Goal: Information Seeking & Learning: Learn about a topic

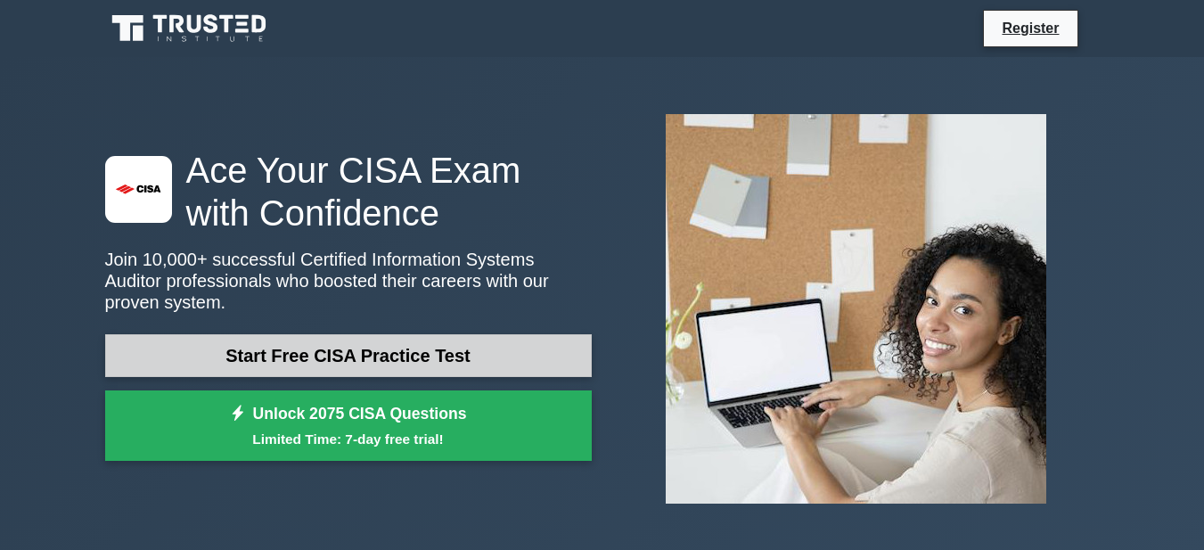
click at [353, 341] on link "Start Free CISA Practice Test" at bounding box center [348, 355] width 487 height 43
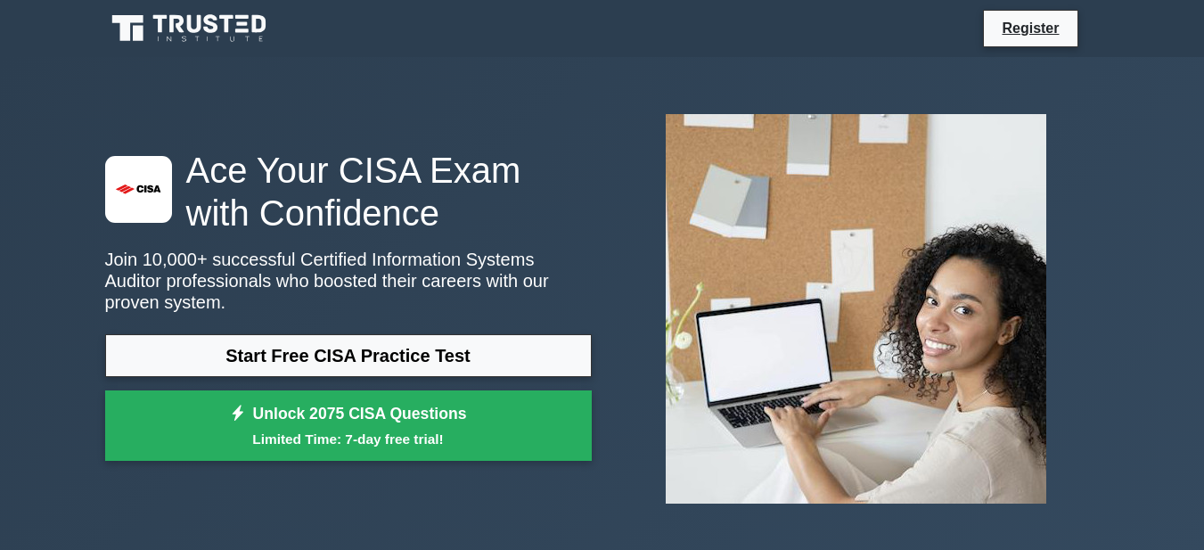
drag, startPoint x: 1204, startPoint y: 0, endPoint x: 581, endPoint y: 63, distance: 626.4
click at [581, 63] on div ".st0{fill:#E31818;} Ace Your CISA Exam with Confidence Join 10,000+ successful …" at bounding box center [603, 309] width 1016 height 504
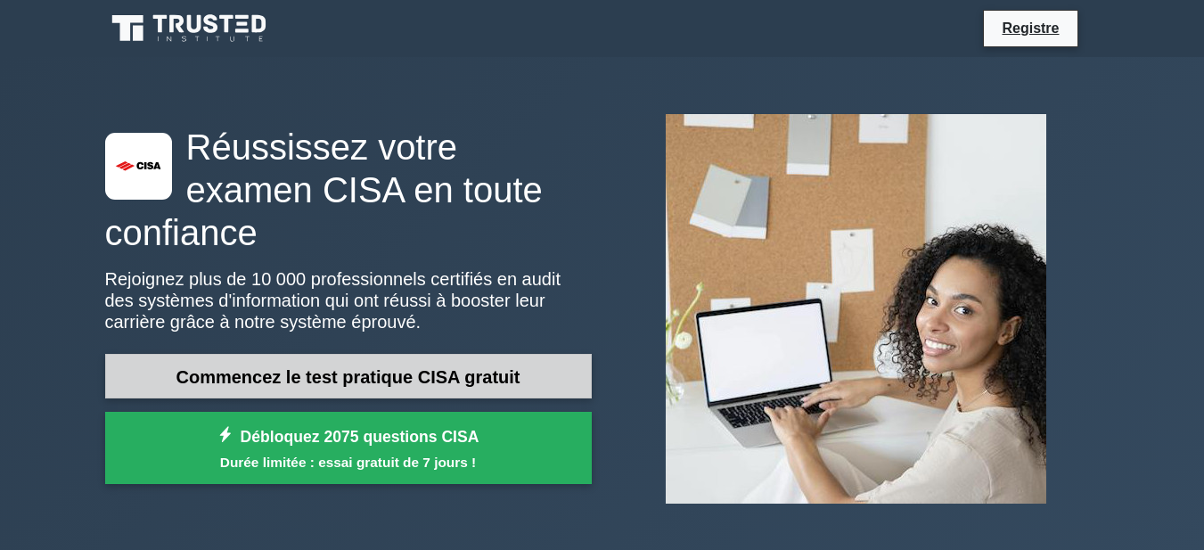
click at [339, 367] on font "Commencez le test pratique CISA gratuit" at bounding box center [349, 377] width 344 height 20
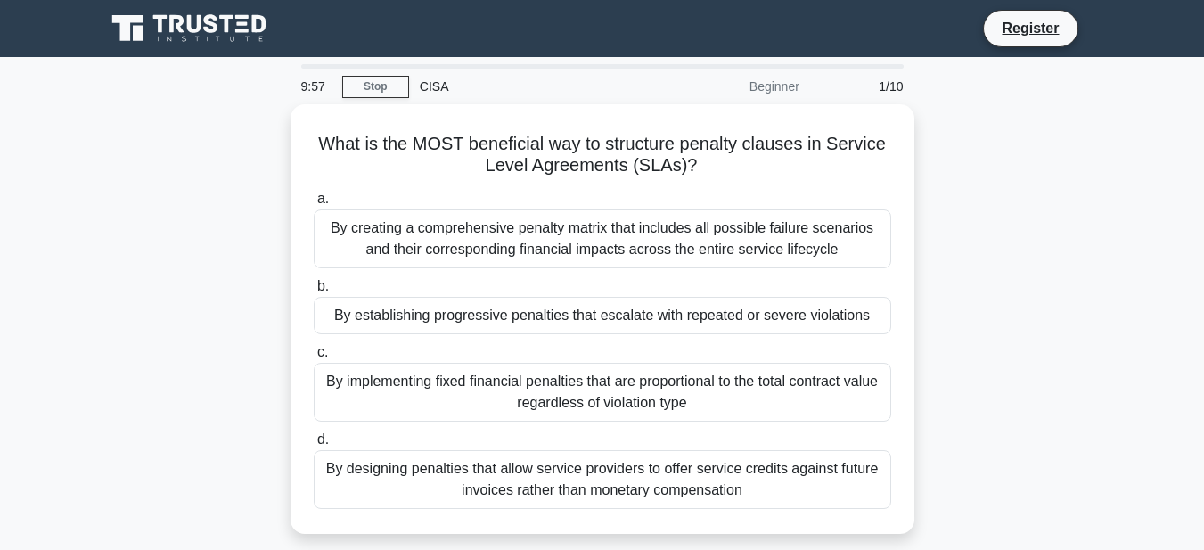
click at [222, 287] on div "What is the MOST beneficial way to structure penalty clauses in Service Level A…" at bounding box center [603, 329] width 1016 height 451
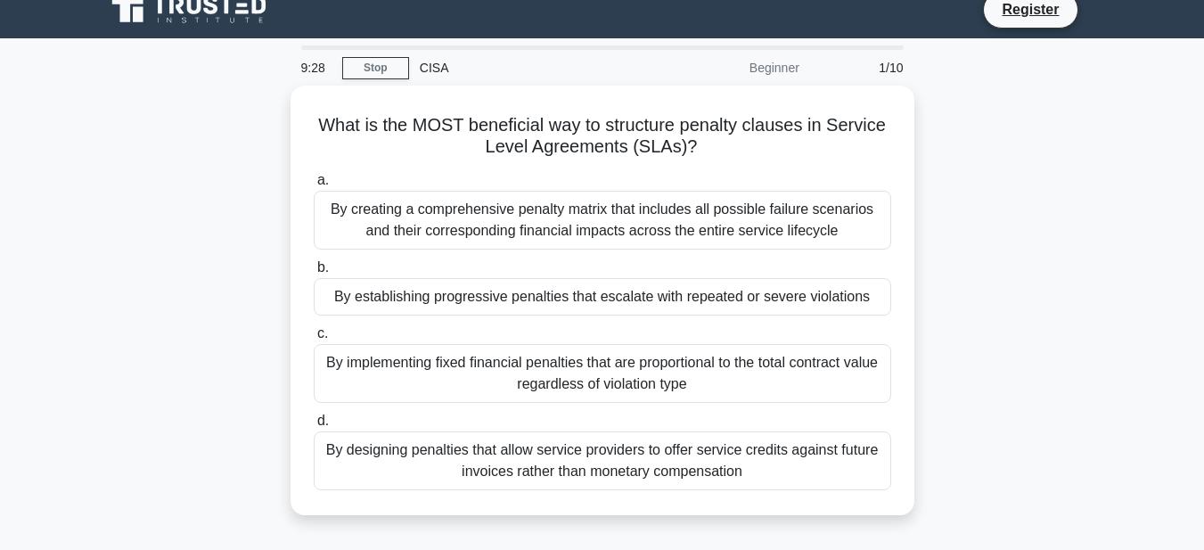
scroll to position [5, 0]
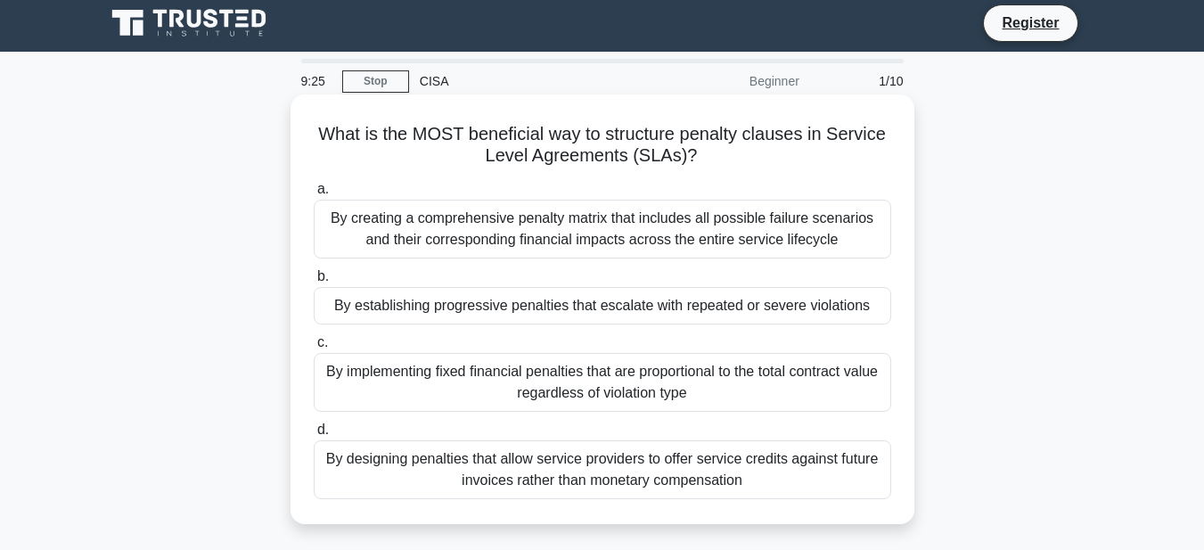
click at [388, 317] on div "By establishing progressive penalties that escalate with repeated or severe vio…" at bounding box center [603, 305] width 578 height 37
click at [314, 283] on input "b. By establishing progressive penalties that escalate with repeated or severe …" at bounding box center [314, 277] width 0 height 12
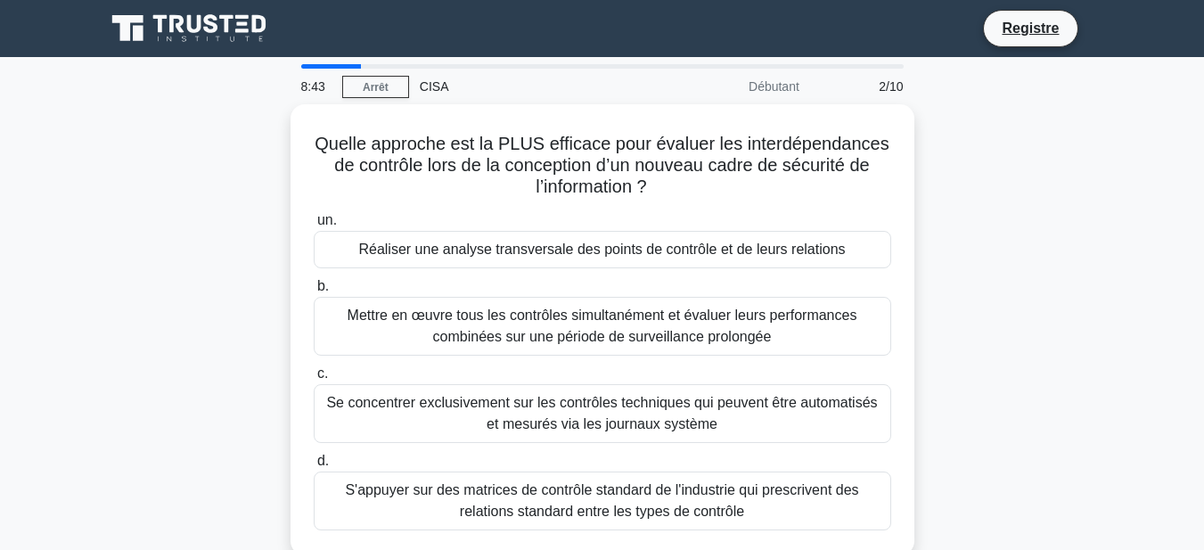
click at [981, 184] on div "Quelle approche est la PLUS efficace pour évaluer les interdépendances de contr…" at bounding box center [603, 340] width 1016 height 473
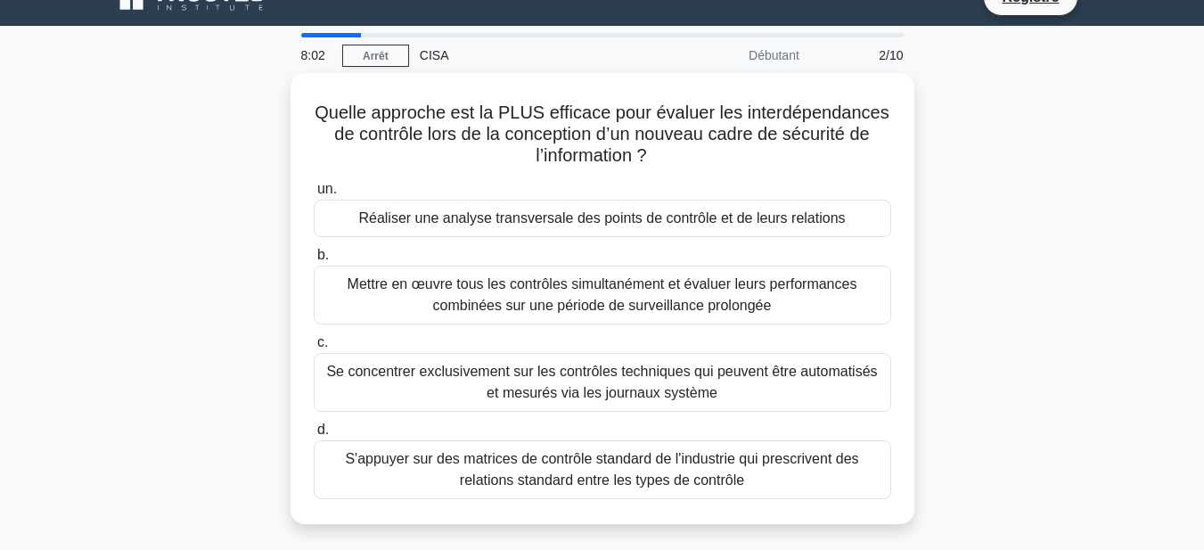
scroll to position [32, 0]
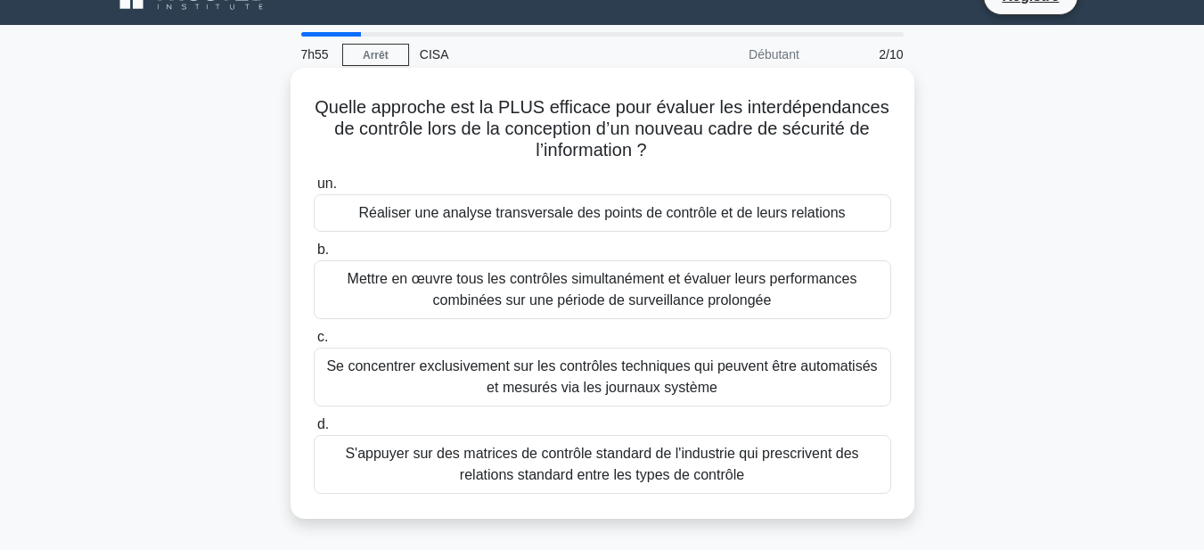
click at [808, 210] on font "Réaliser une analyse transversale des points de contrôle et de leurs relations" at bounding box center [601, 212] width 487 height 15
click at [314, 190] on input "un. Réaliser une analyse transversale des points de contrôle et de leurs relati…" at bounding box center [314, 184] width 0 height 12
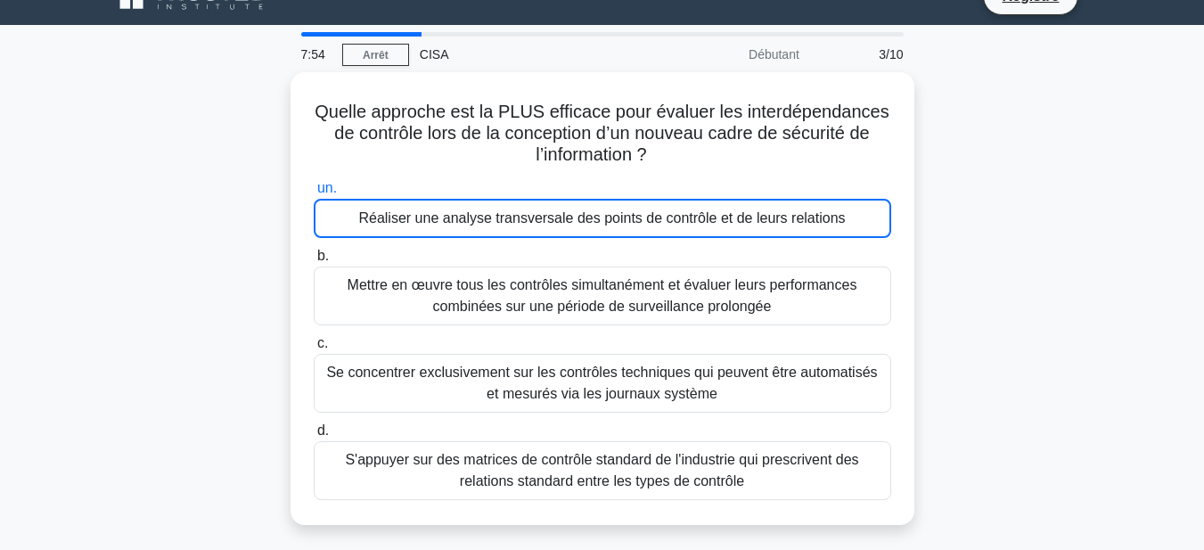
scroll to position [0, 0]
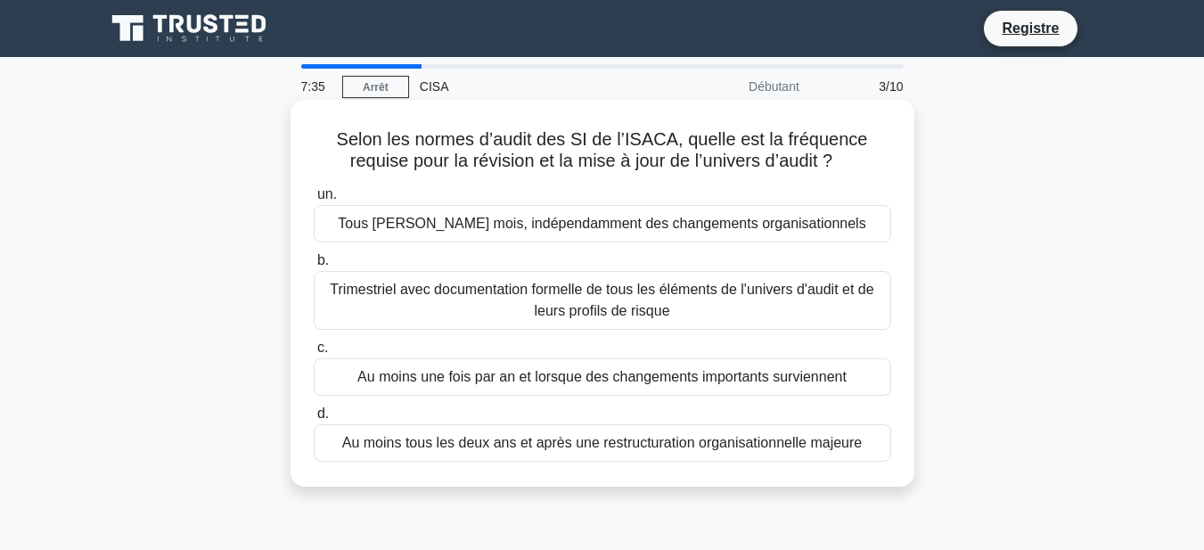
click at [796, 374] on font "Au moins une fois par an et lorsque des changements importants surviennent" at bounding box center [602, 376] width 489 height 15
click at [314, 354] on input "c. Au moins une fois par an et lorsque des changements importants surviennent" at bounding box center [314, 348] width 0 height 12
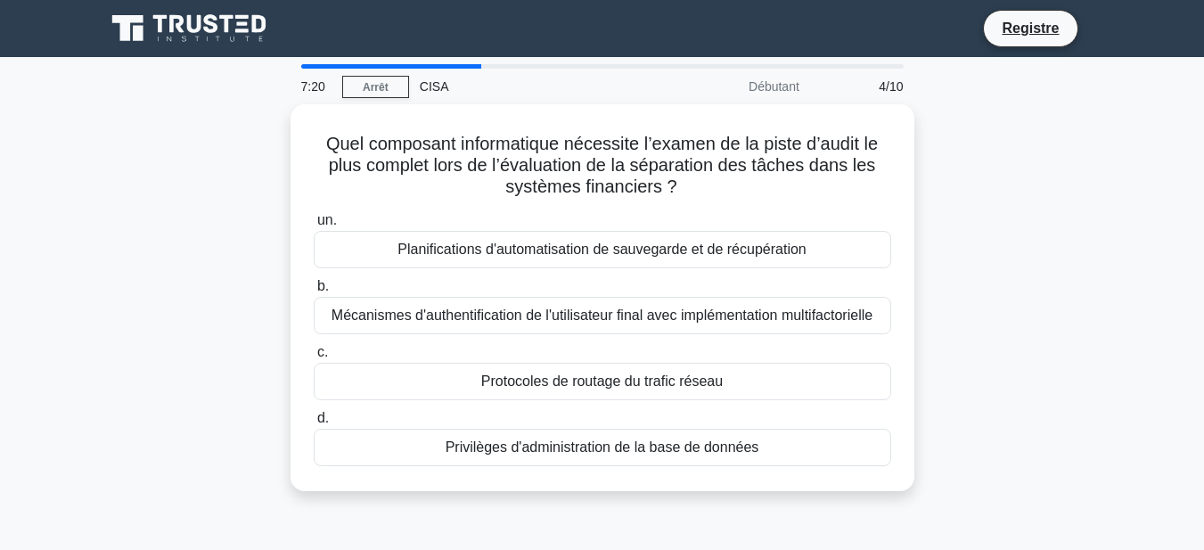
click at [227, 251] on div "Quel composant informatique nécessite l’examen de la piste d’audit le plus comp…" at bounding box center [603, 308] width 1016 height 408
drag, startPoint x: 242, startPoint y: 251, endPoint x: 238, endPoint y: 315, distance: 63.4
click at [238, 315] on div "Quel composant informatique nécessite l’examen de la piste d’audit le plus comp…" at bounding box center [603, 308] width 1016 height 408
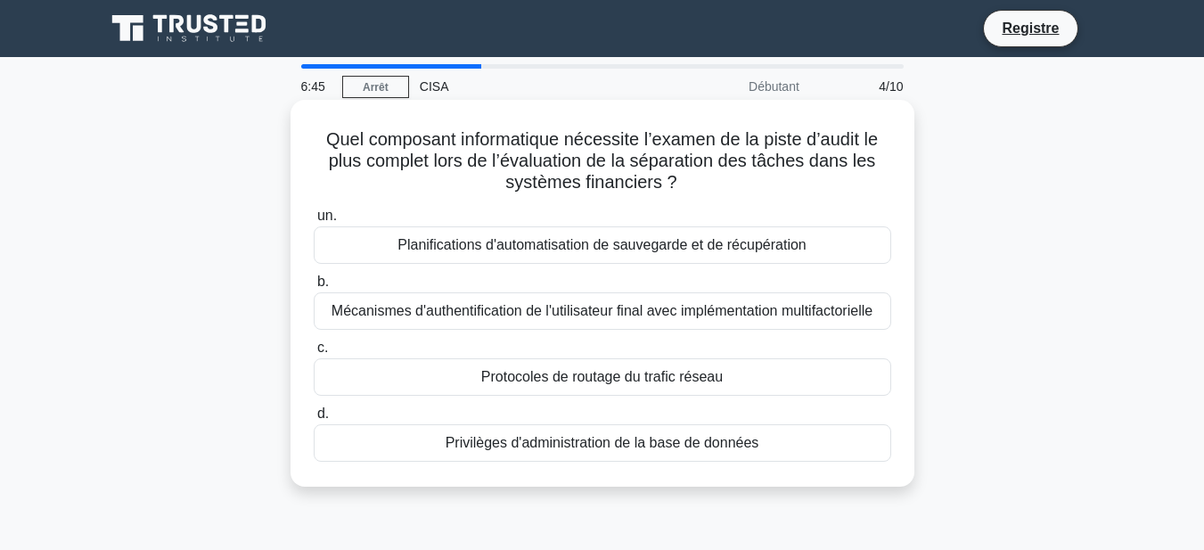
click at [497, 444] on font "Privilèges d'administration de la base de données" at bounding box center [603, 442] width 314 height 15
click at [314, 420] on input "d. Privilèges d'administration de la base de données" at bounding box center [314, 414] width 0 height 12
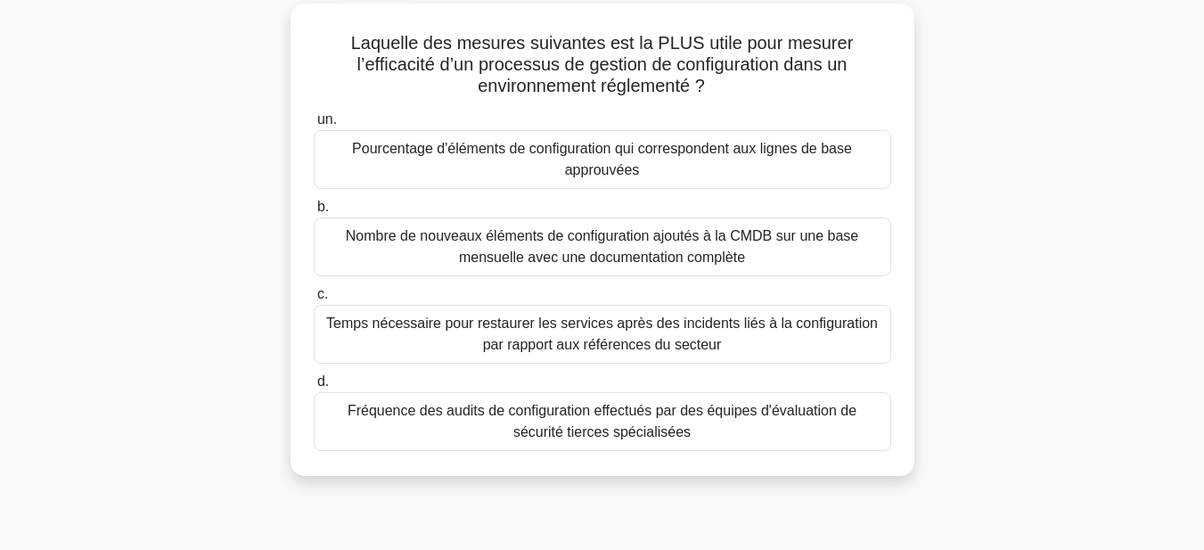
scroll to position [100, 0]
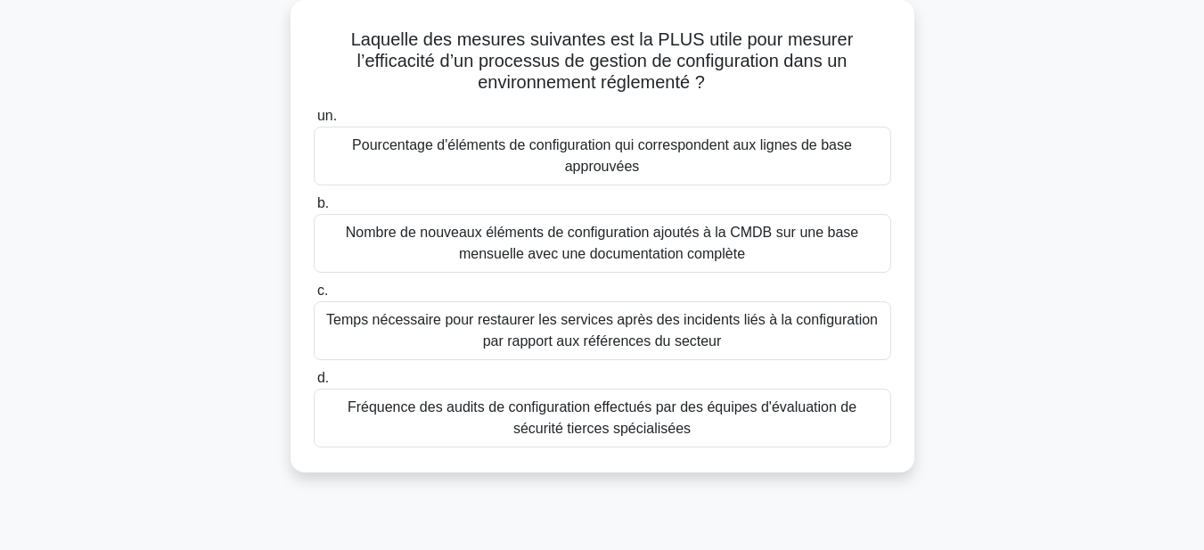
click at [370, 408] on font "Fréquence des audits de configuration effectués par des équipes d'évaluation de…" at bounding box center [602, 417] width 509 height 37
click at [314, 384] on input "d. Fréquence des audits de configuration effectués par des équipes d'évaluation…" at bounding box center [314, 379] width 0 height 12
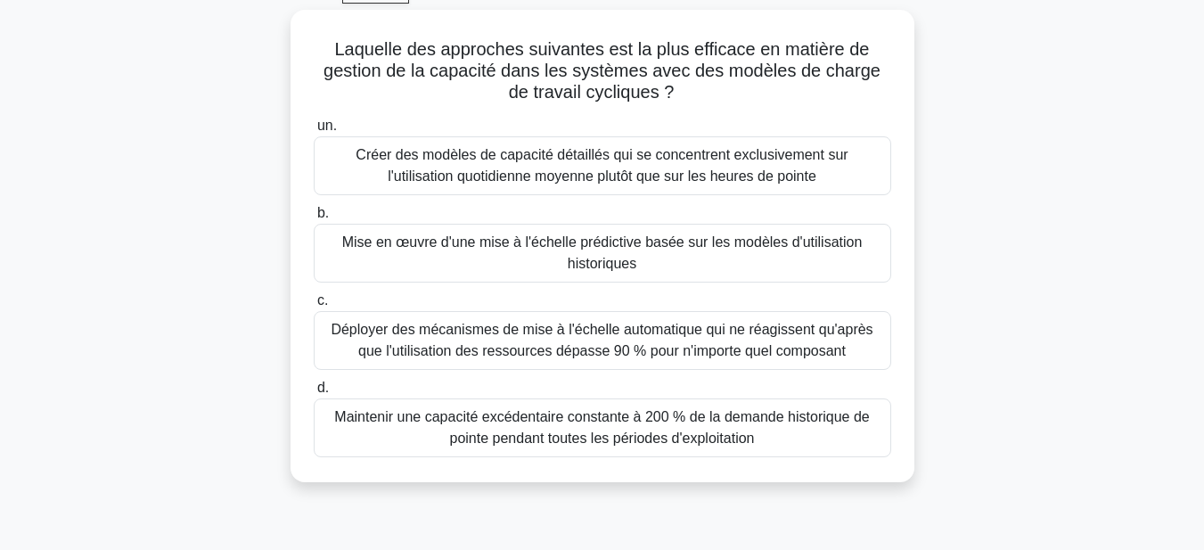
scroll to position [96, 0]
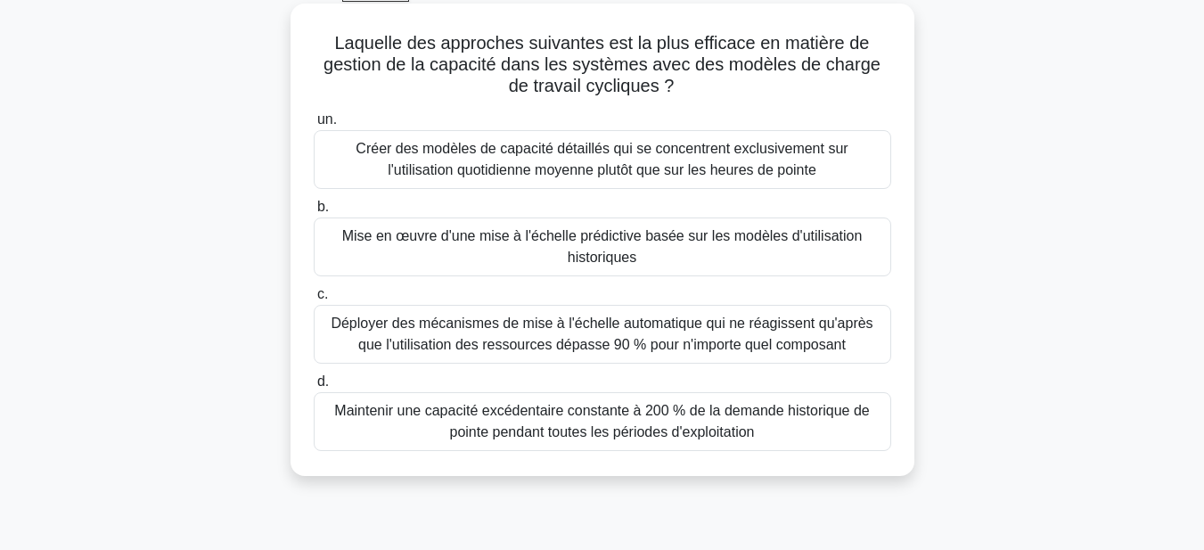
click at [419, 328] on font "Déployer des mécanismes de mise à l'échelle automatique qui ne réagissent qu'ap…" at bounding box center [602, 334] width 542 height 37
click at [314, 300] on input "c. Déployer des mécanismes de mise à l'échelle automatique qui ne réagissent qu…" at bounding box center [314, 295] width 0 height 12
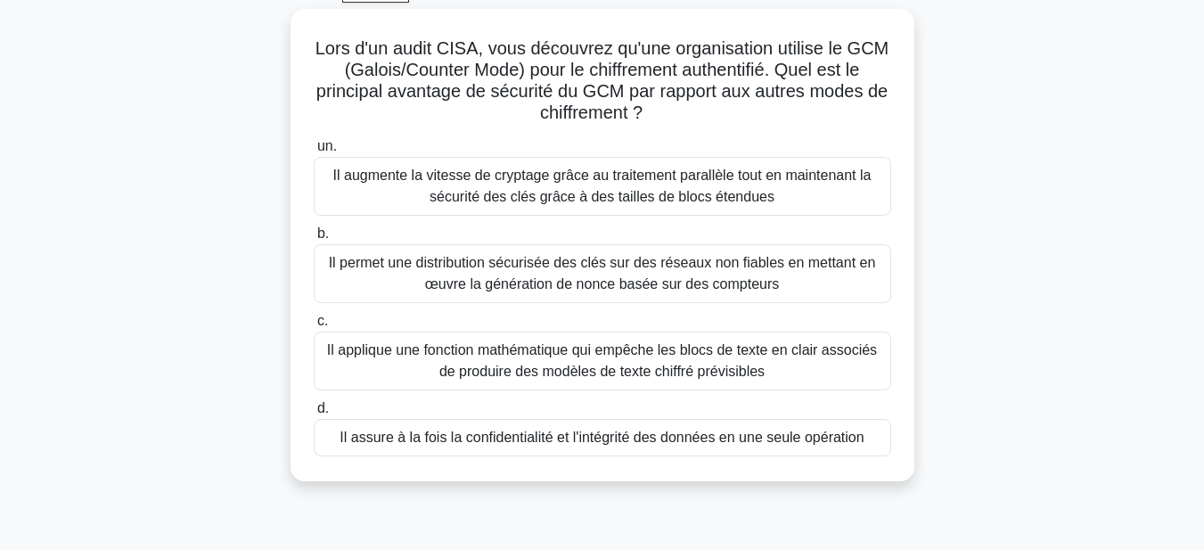
scroll to position [91, 0]
click at [474, 351] on font "Il applique une fonction mathématique qui empêche les blocs de texte en clair a…" at bounding box center [602, 360] width 550 height 37
click at [314, 327] on input "c. Il applique une fonction mathématique qui empêche les blocs de texte en clai…" at bounding box center [314, 322] width 0 height 12
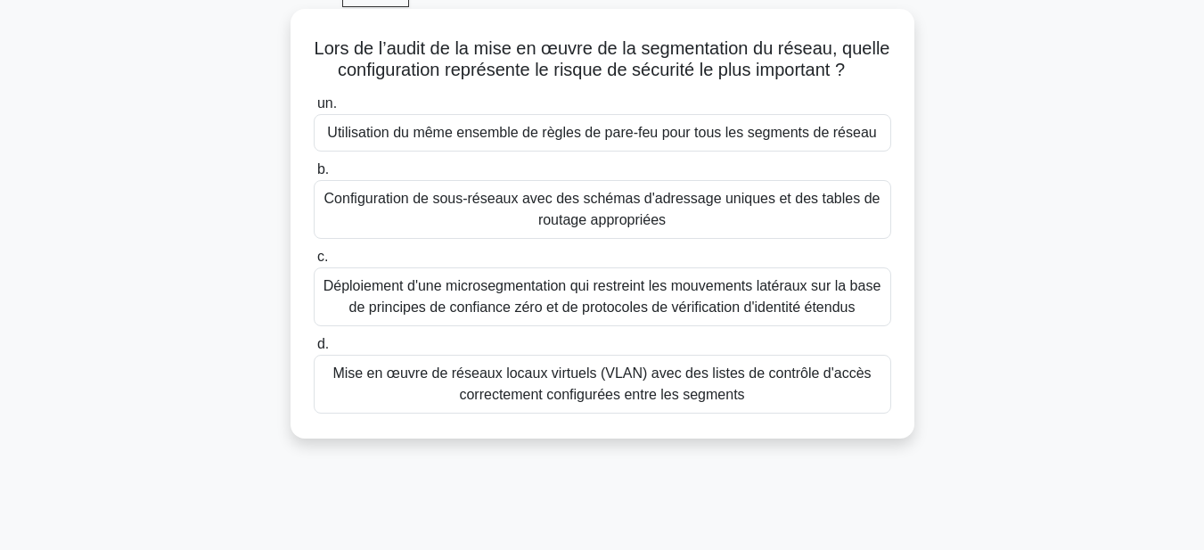
click at [398, 140] on font "Utilisation du même ensemble de règles de pare-feu pour tous les segments de ré…" at bounding box center [601, 132] width 549 height 15
click at [314, 110] on input "un. Utilisation du même ensemble de règles de pare-feu pour tous les segments d…" at bounding box center [314, 104] width 0 height 12
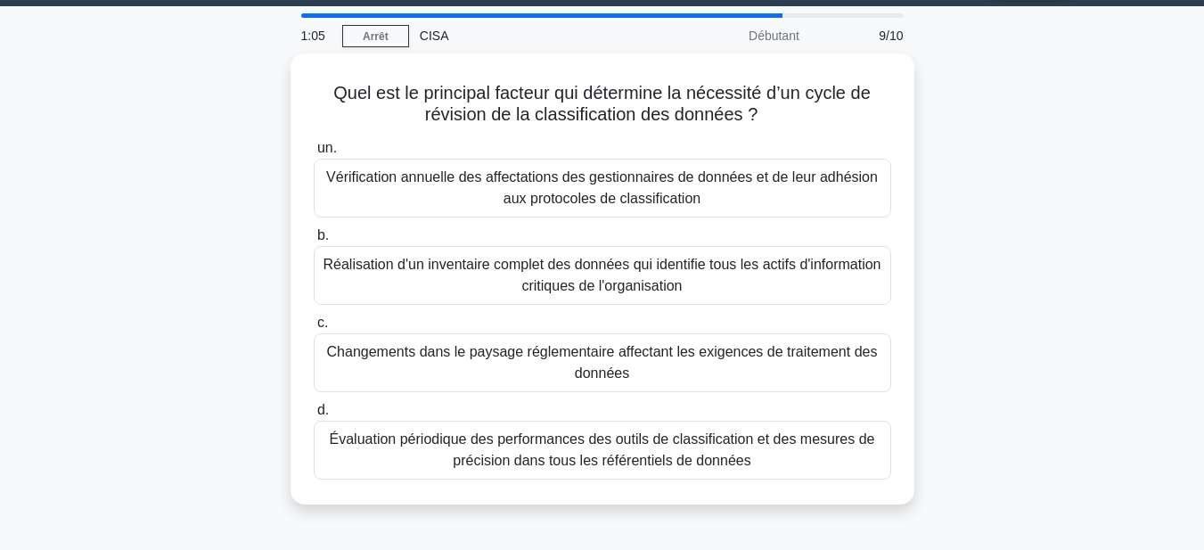
scroll to position [53, 0]
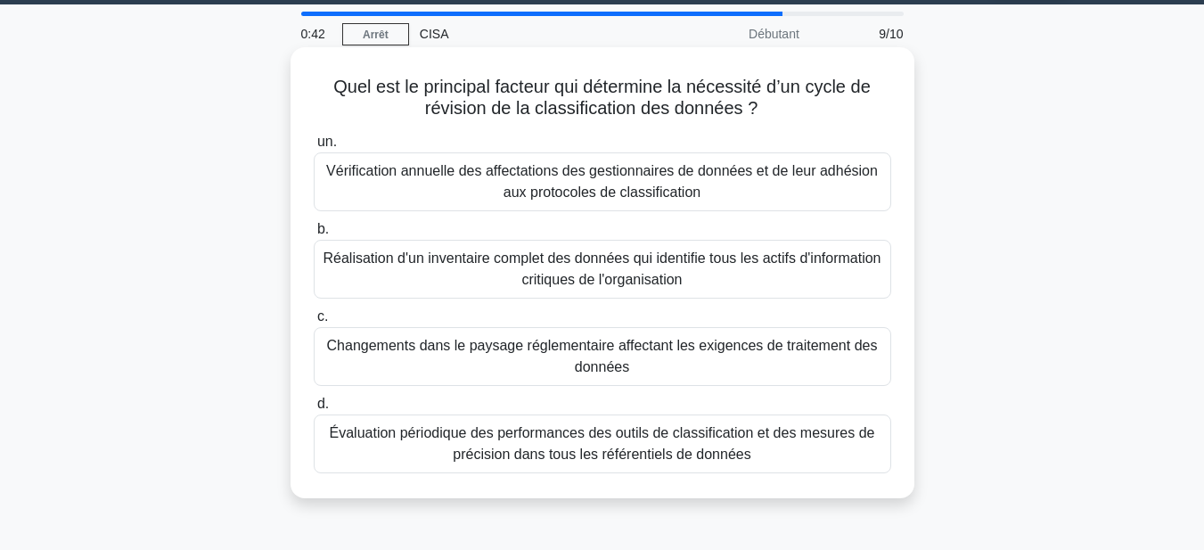
click at [658, 445] on font "Évaluation périodique des performances des outils de classification et des mesu…" at bounding box center [603, 444] width 562 height 43
click at [314, 410] on input "d. Évaluation périodique des performances des outils de classification et des m…" at bounding box center [314, 405] width 0 height 12
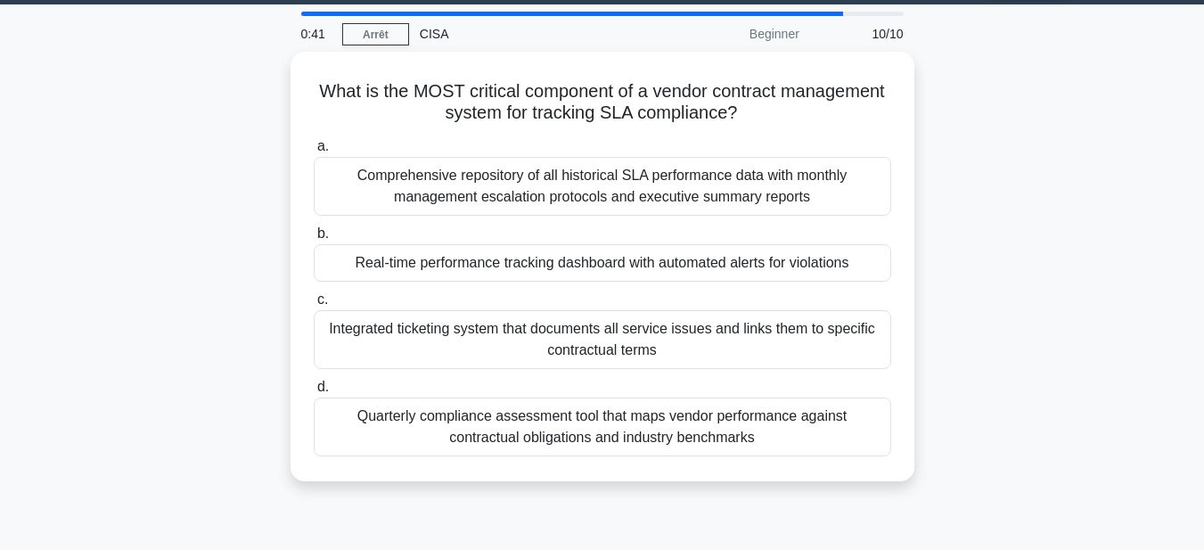
scroll to position [0, 0]
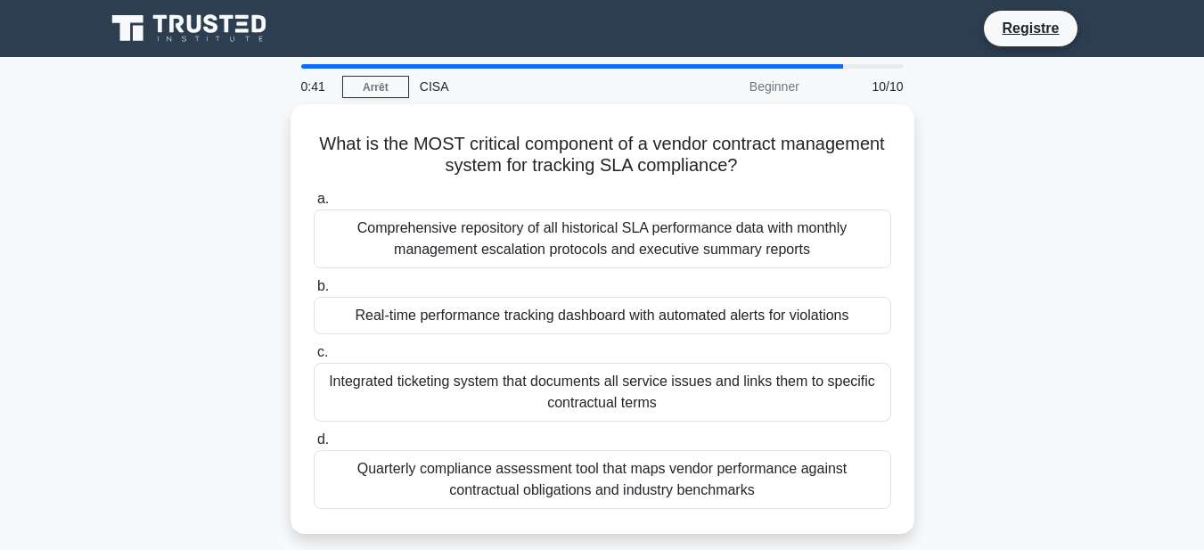
click at [141, 193] on div "What is the MOST critical component of a vendor contract management system for …" at bounding box center [603, 329] width 1016 height 451
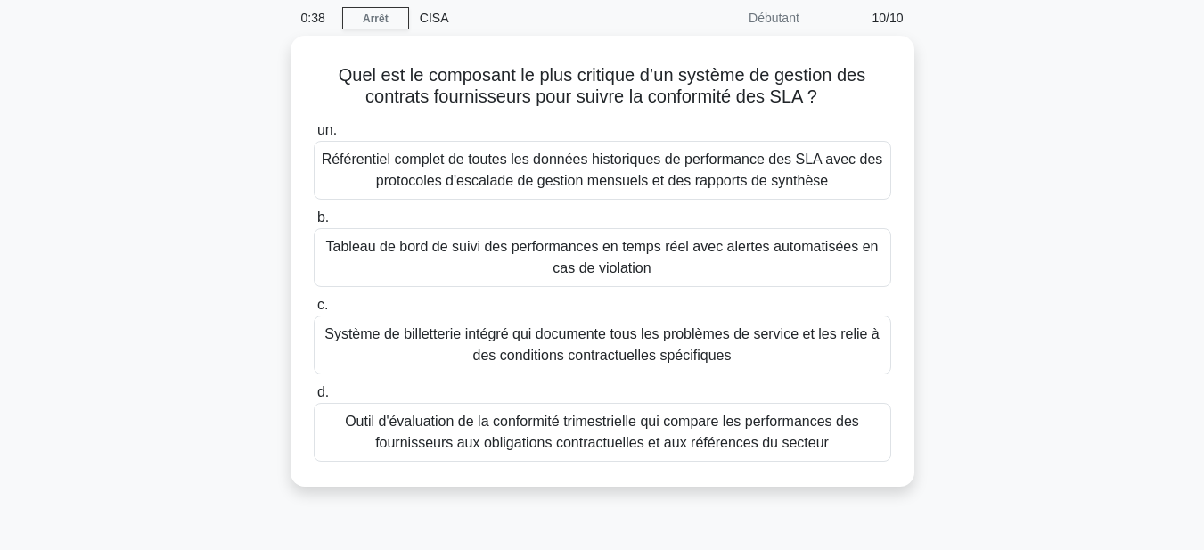
scroll to position [70, 0]
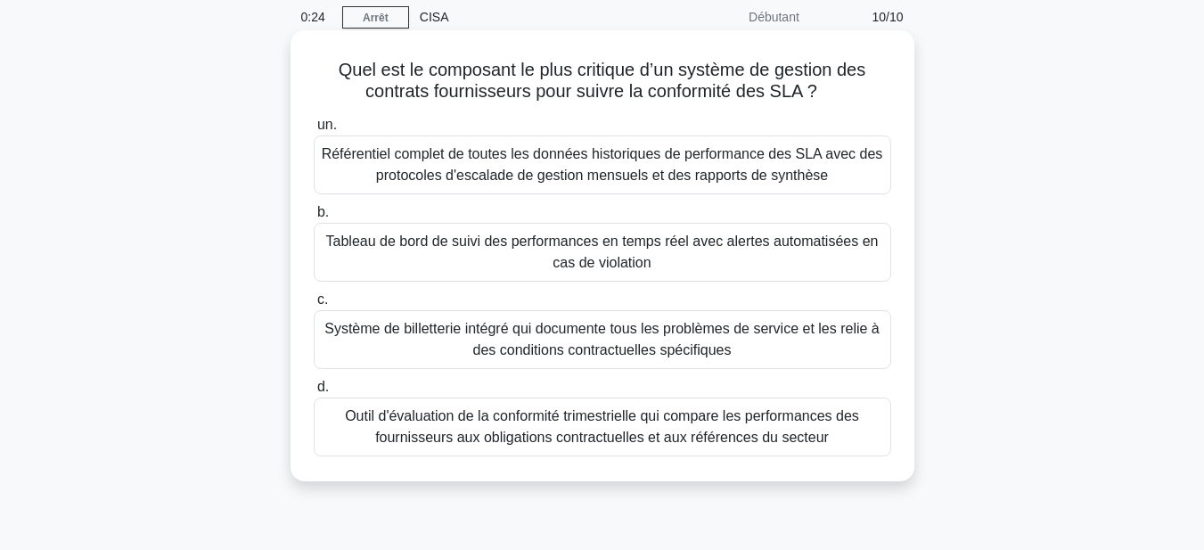
click at [473, 420] on font "Outil d'évaluation de la conformité trimestrielle qui compare les performances …" at bounding box center [602, 426] width 514 height 37
click at [314, 393] on input "d. Outil d'évaluation de la conformité trimestrielle qui compare les performanc…" at bounding box center [314, 388] width 0 height 12
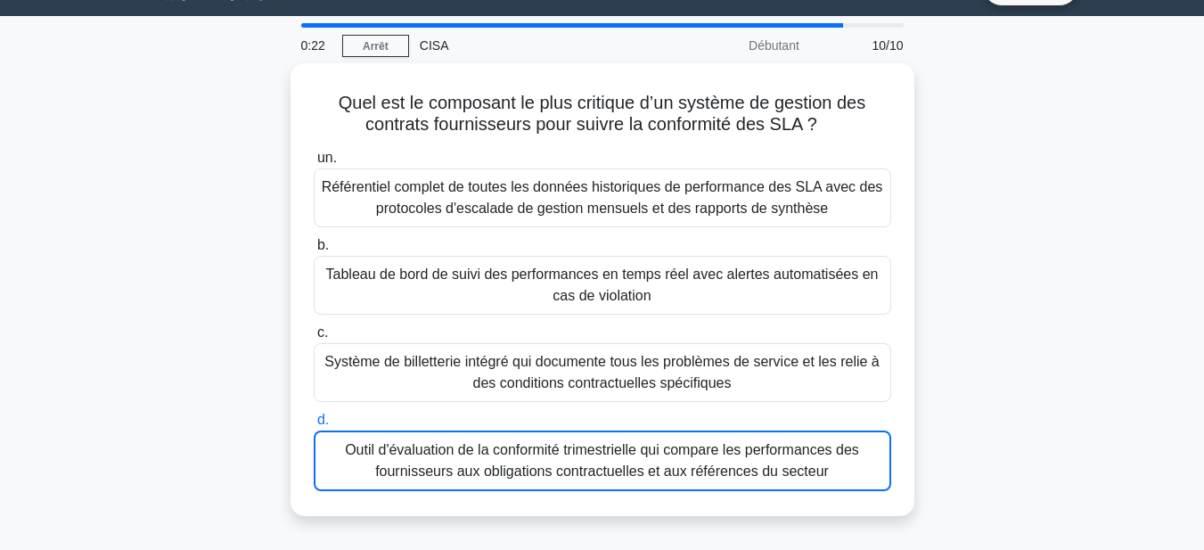
scroll to position [35, 0]
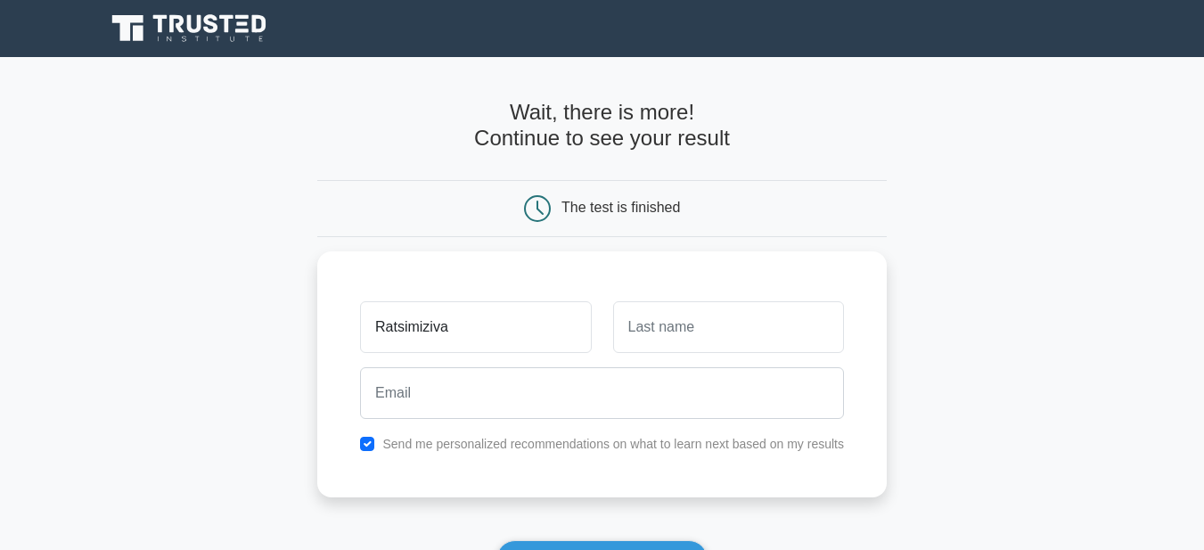
type input "Ratsimiziva"
type input "Nirina"
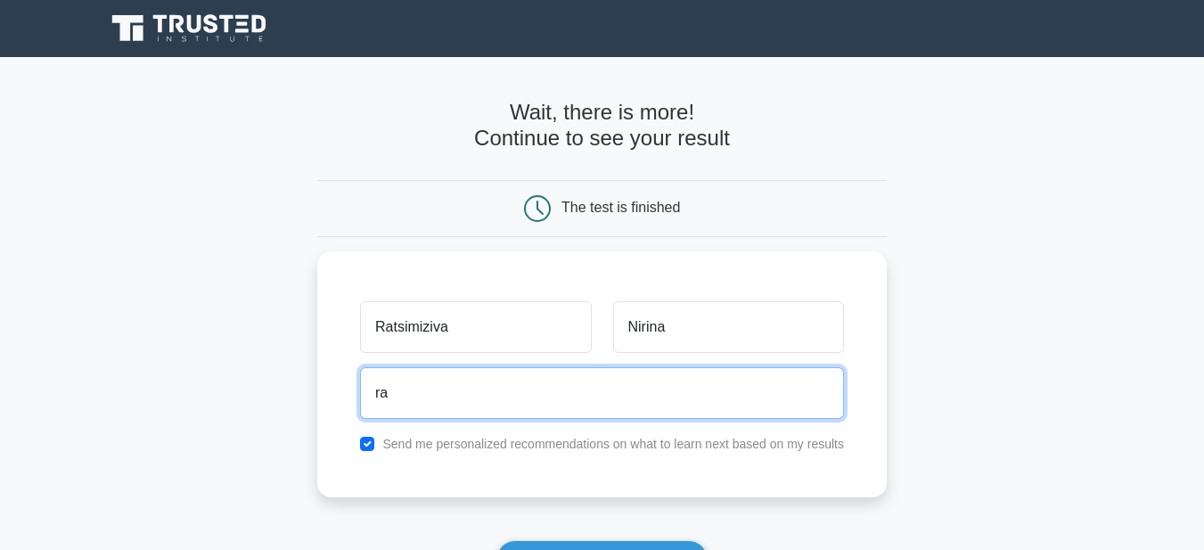
type input "r"
click at [667, 391] on input "n" at bounding box center [602, 389] width 484 height 52
type input "nirinaratsim.10@gmail.com"
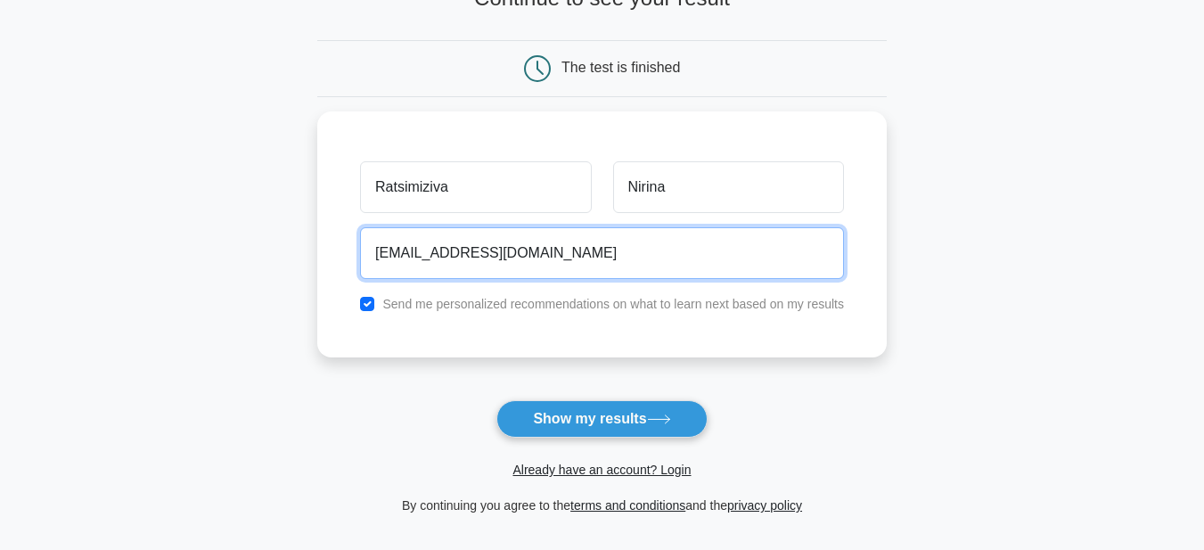
scroll to position [142, 0]
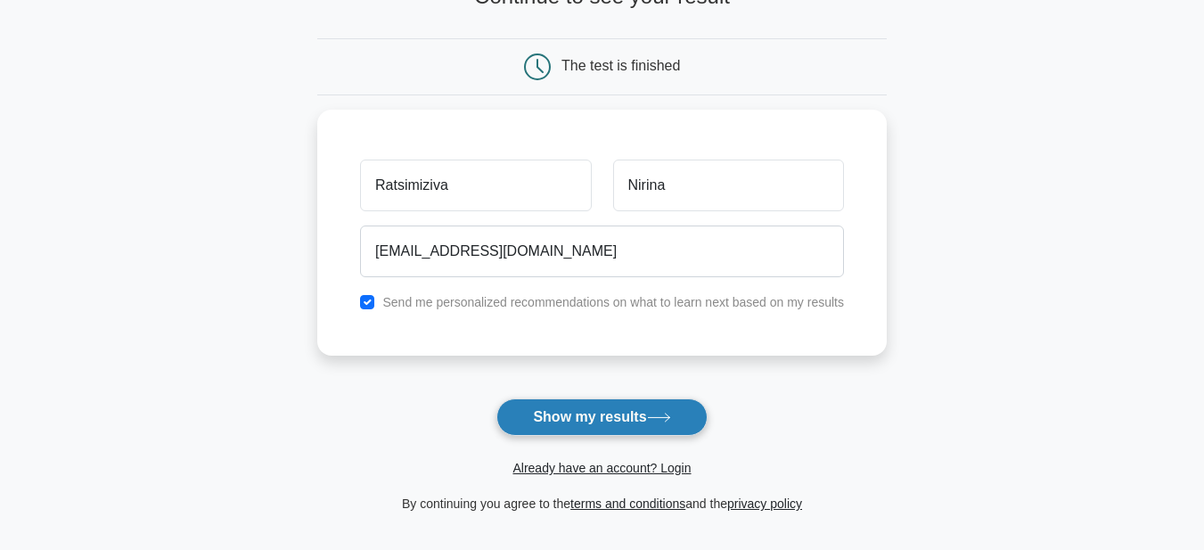
click at [580, 413] on button "Show my results" at bounding box center [602, 417] width 210 height 37
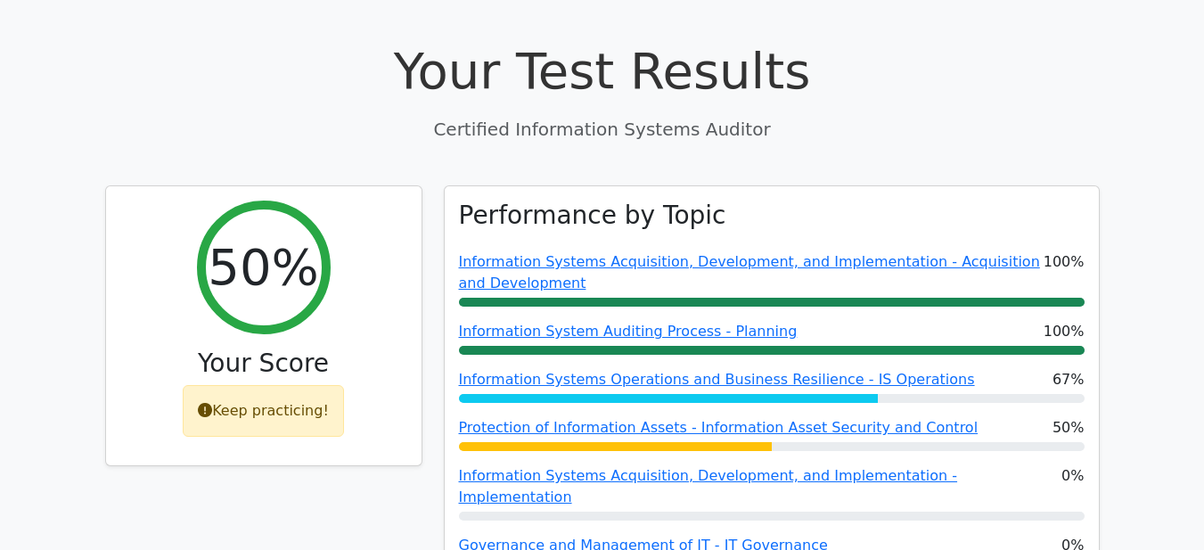
scroll to position [531, 0]
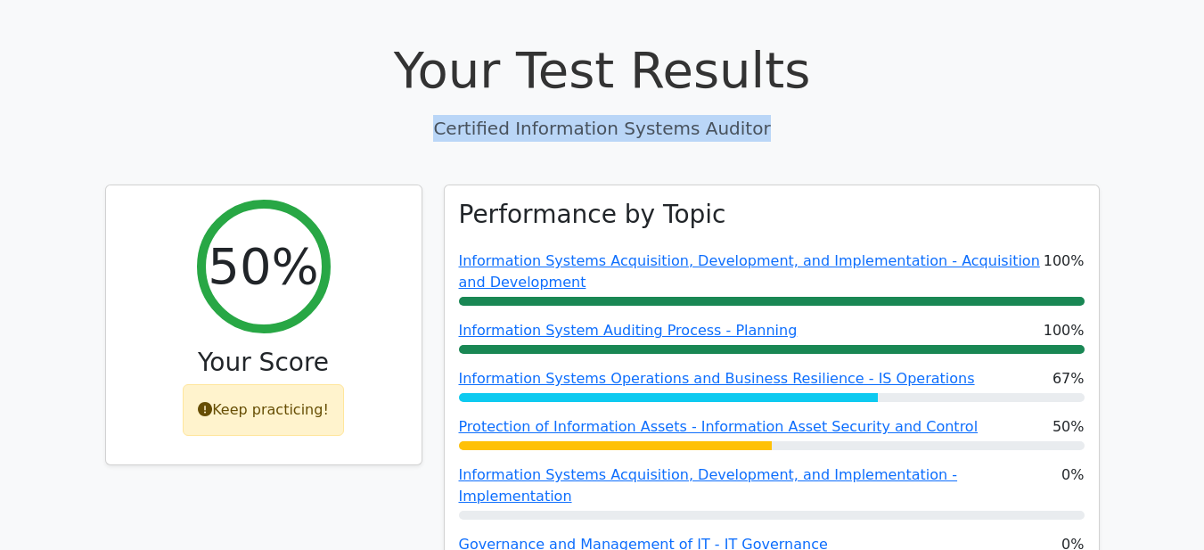
drag, startPoint x: 462, startPoint y: 71, endPoint x: 755, endPoint y: 64, distance: 293.4
click at [755, 115] on p "Certified Information Systems Auditor" at bounding box center [602, 128] width 995 height 27
click at [444, 115] on p "Certified Information Systems Auditor" at bounding box center [602, 128] width 995 height 27
drag, startPoint x: 457, startPoint y: 66, endPoint x: 743, endPoint y: 67, distance: 285.3
click at [743, 115] on p "Certified Information Systems Auditor" at bounding box center [602, 128] width 995 height 27
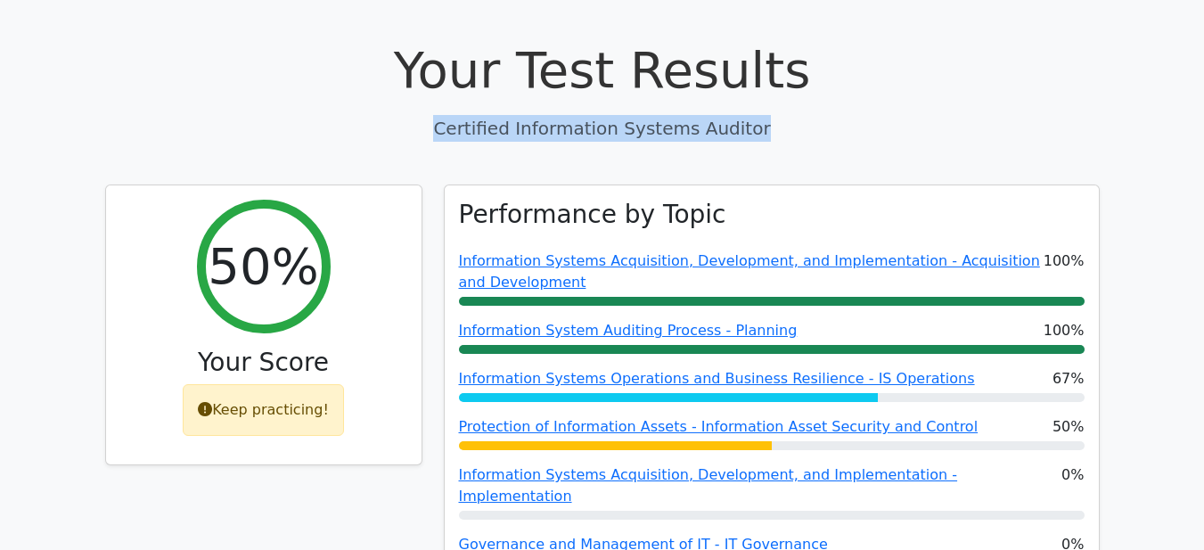
click at [756, 115] on p "Certified Information Systems Auditor" at bounding box center [602, 128] width 995 height 27
drag, startPoint x: 747, startPoint y: 67, endPoint x: 454, endPoint y: 70, distance: 293.3
click at [454, 115] on p "Certified Information Systems Auditor" at bounding box center [602, 128] width 995 height 27
click at [442, 115] on p "Certified Information Systems Auditor" at bounding box center [602, 128] width 995 height 27
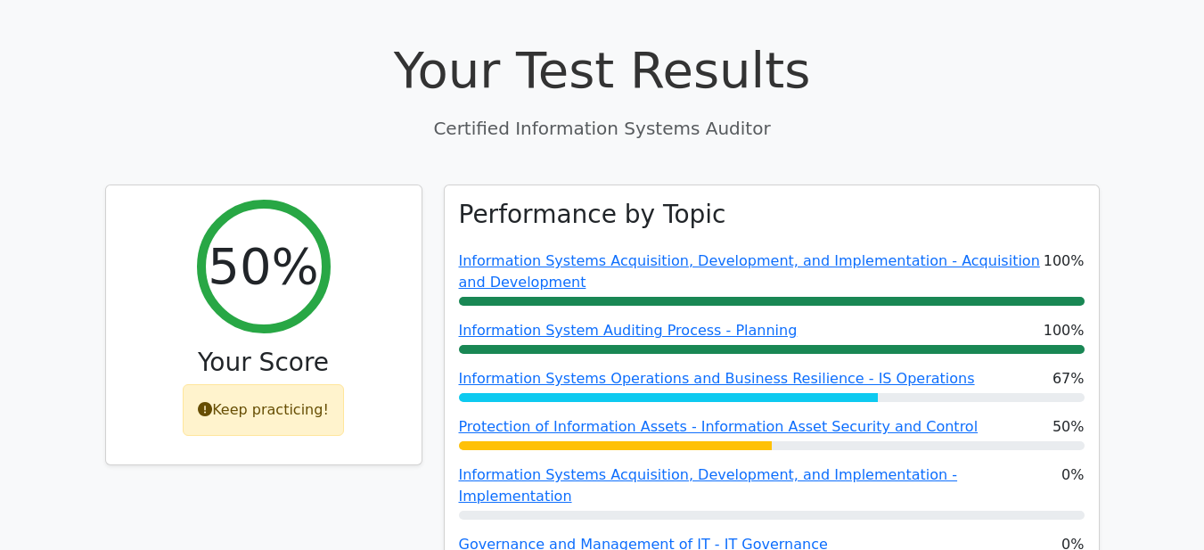
click at [430, 251] on div "50% Your Score Keep practicing!" at bounding box center [264, 426] width 339 height 483
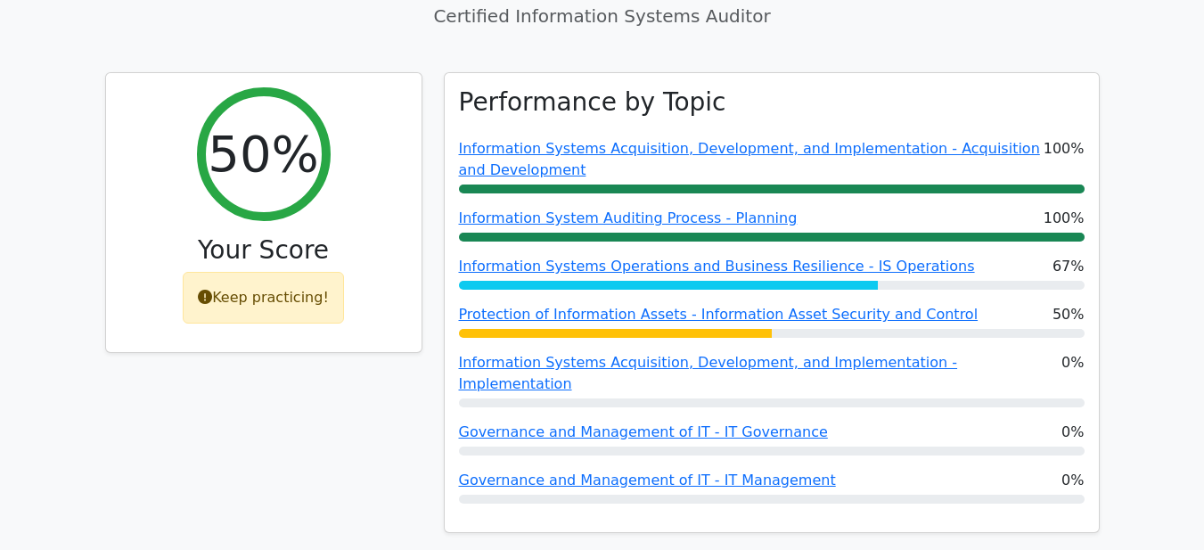
scroll to position [634, 0]
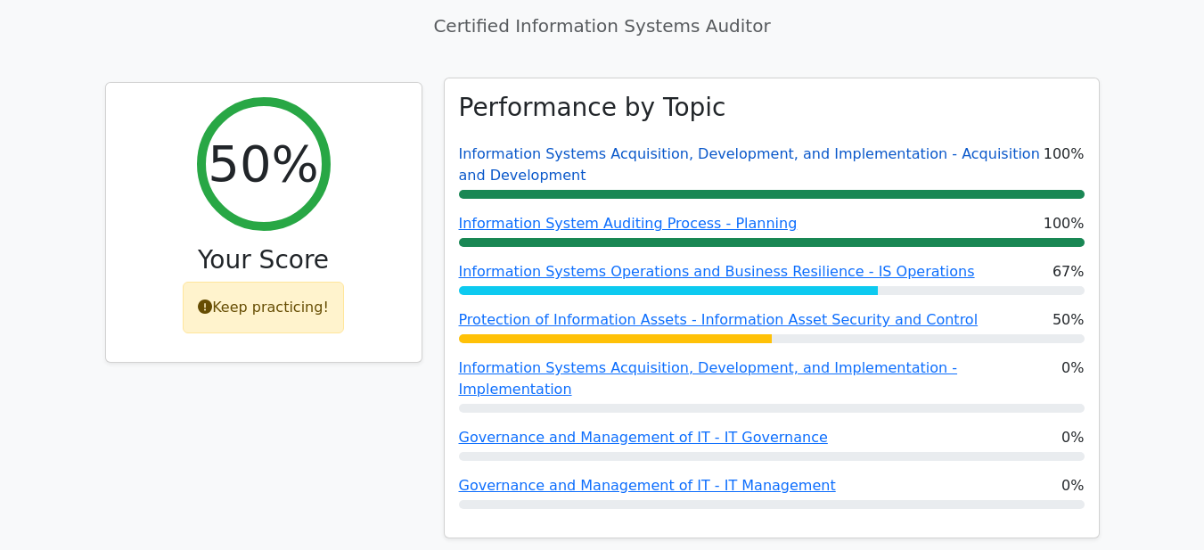
click at [513, 145] on link "Information Systems Acquisition, Development, and Implementation - Acquisition …" at bounding box center [749, 164] width 581 height 38
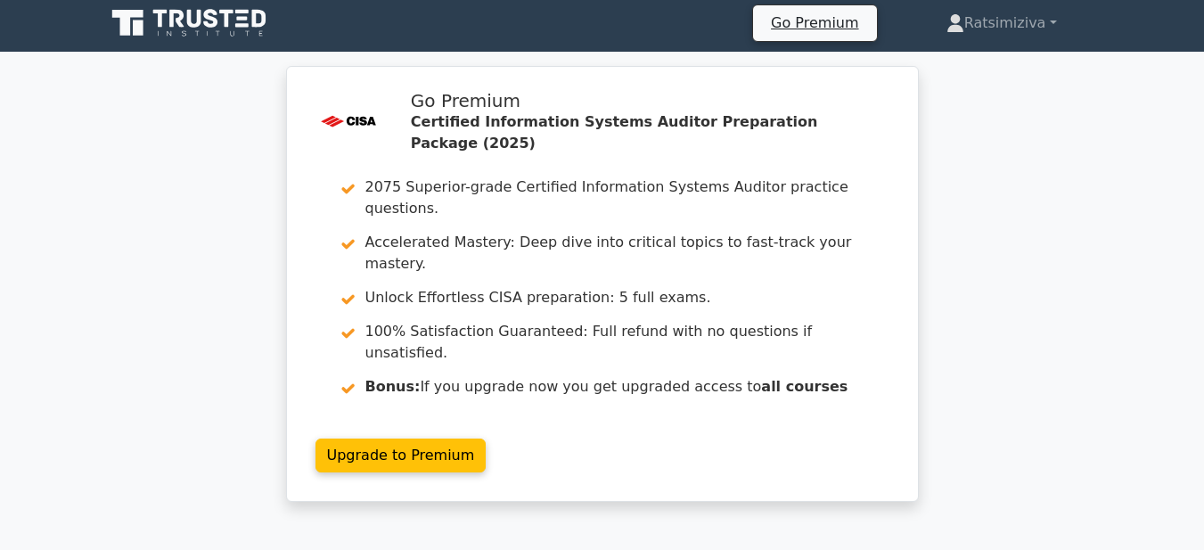
scroll to position [0, 0]
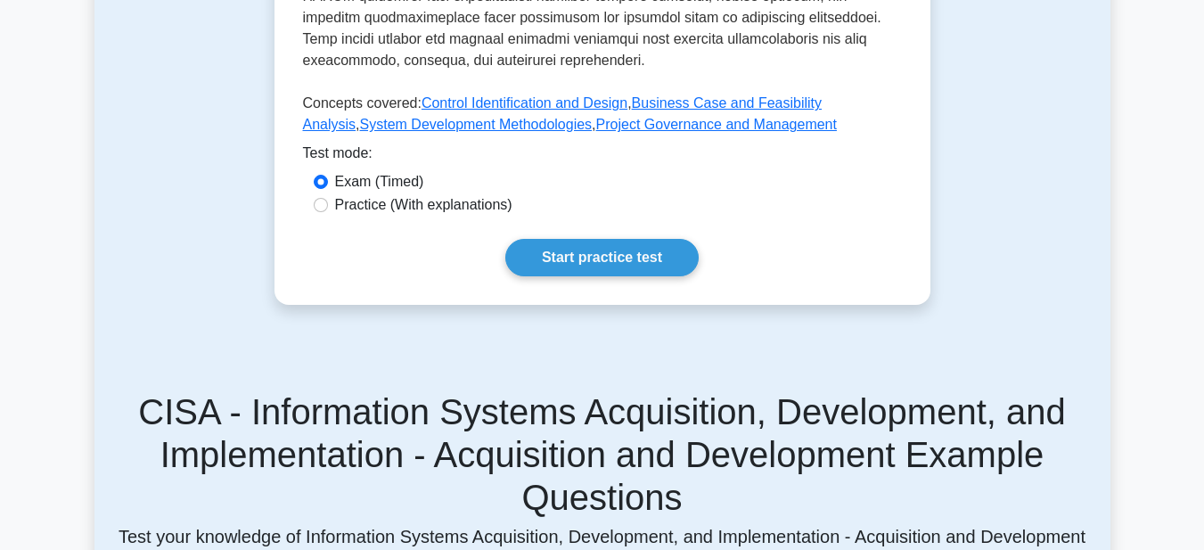
scroll to position [1131, 0]
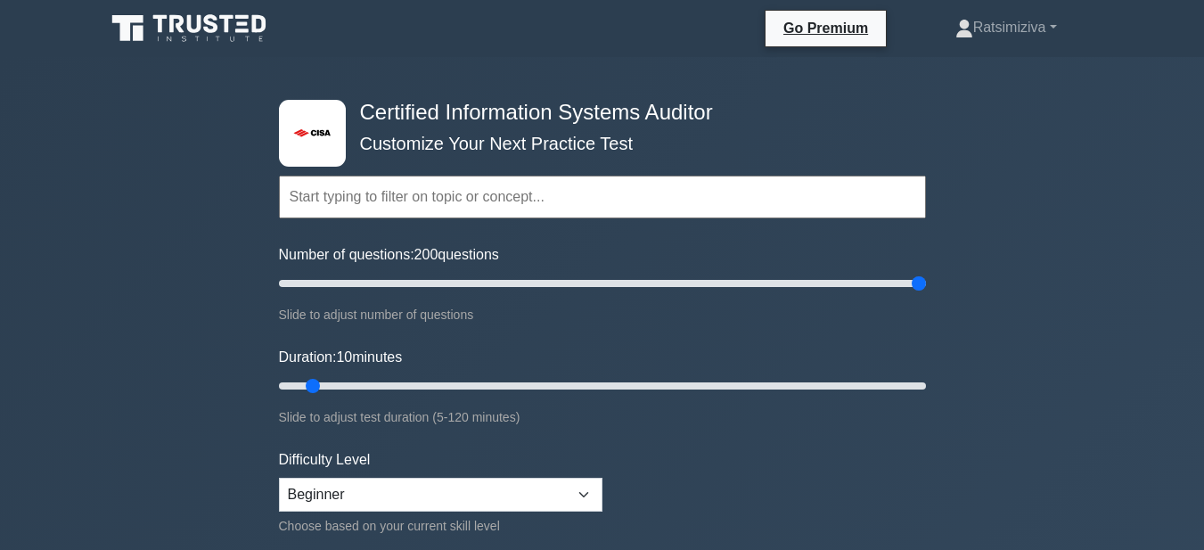
drag, startPoint x: 306, startPoint y: 282, endPoint x: 1008, endPoint y: 257, distance: 703.0
click at [926, 273] on input "Number of questions: 200 questions" at bounding box center [602, 283] width 647 height 21
drag, startPoint x: 919, startPoint y: 284, endPoint x: 333, endPoint y: 303, distance: 586.1
type input "20"
click at [333, 294] on input "Number of questions: 20 questions" at bounding box center [602, 283] width 647 height 21
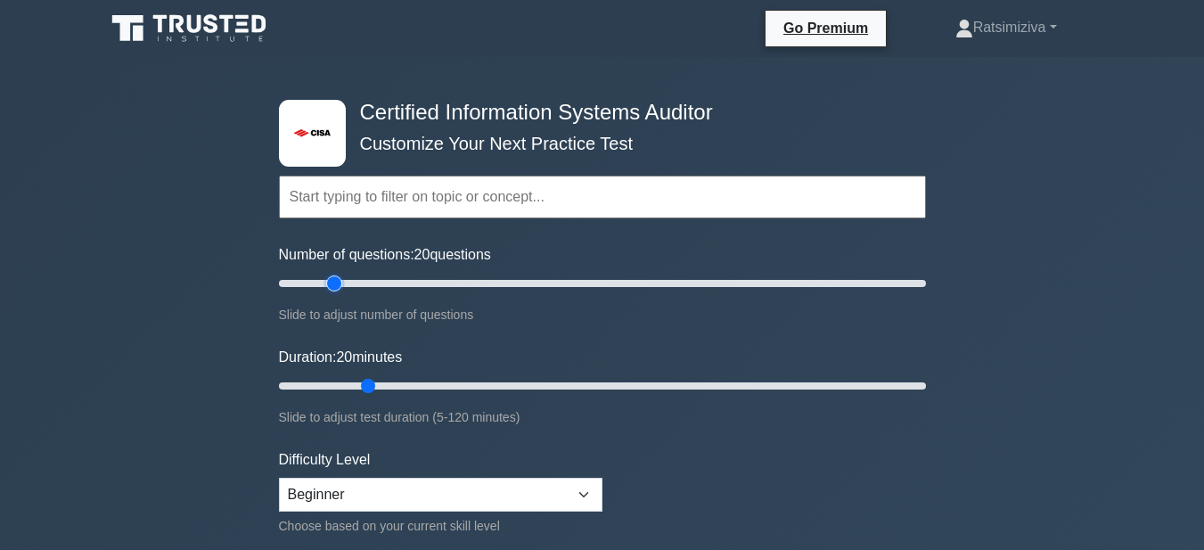
drag, startPoint x: 317, startPoint y: 389, endPoint x: 369, endPoint y: 387, distance: 52.6
type input "20"
click at [369, 387] on input "Duration: 20 minutes" at bounding box center [602, 385] width 647 height 21
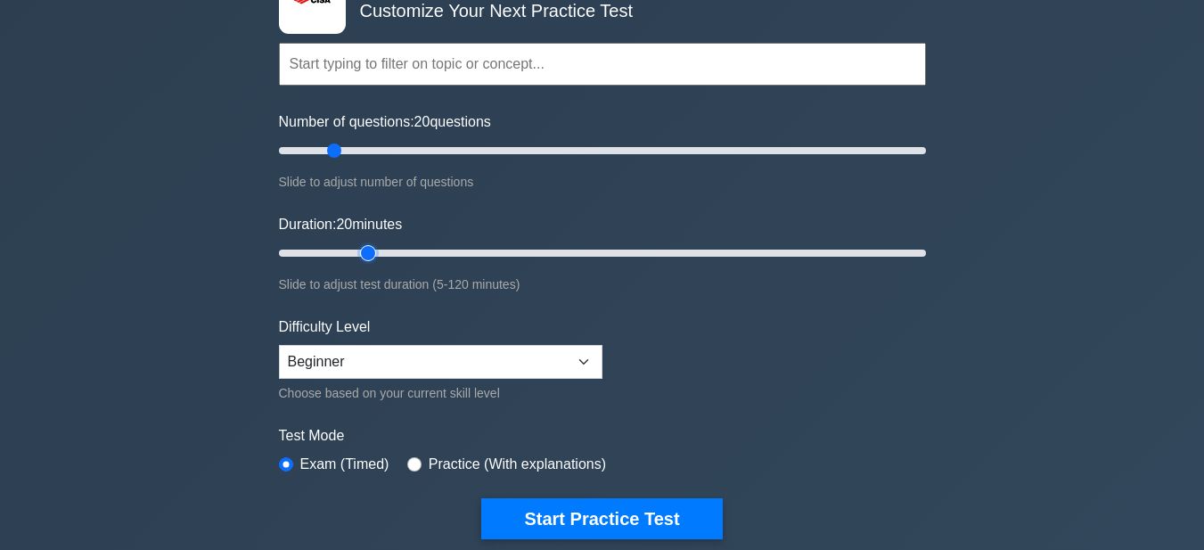
scroll to position [134, 0]
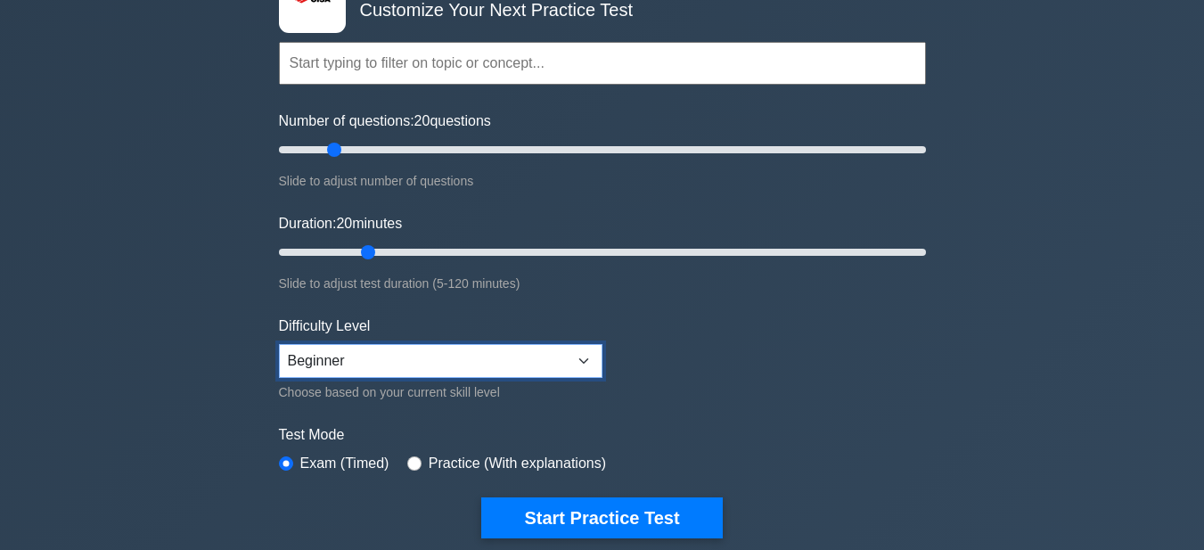
click at [327, 360] on select "Beginner Intermediate Expert" at bounding box center [441, 361] width 324 height 34
click at [279, 344] on select "Beginner Intermediate Expert" at bounding box center [441, 361] width 324 height 34
click at [336, 349] on select "Beginner Intermediate Expert" at bounding box center [441, 361] width 324 height 34
select select "intermediate"
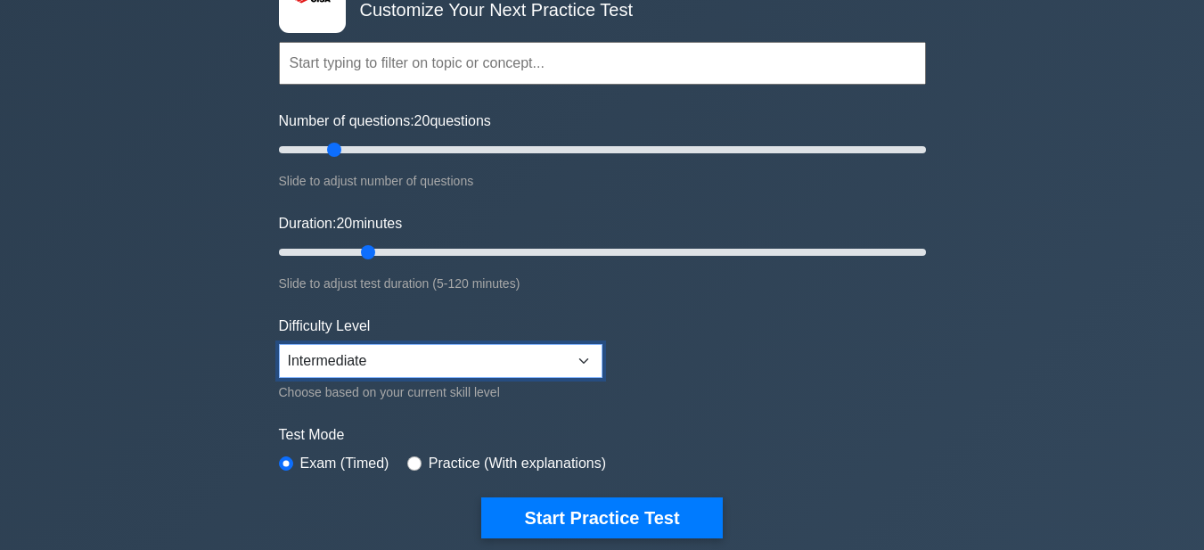
click at [279, 344] on select "Beginner Intermediate Expert" at bounding box center [441, 361] width 324 height 34
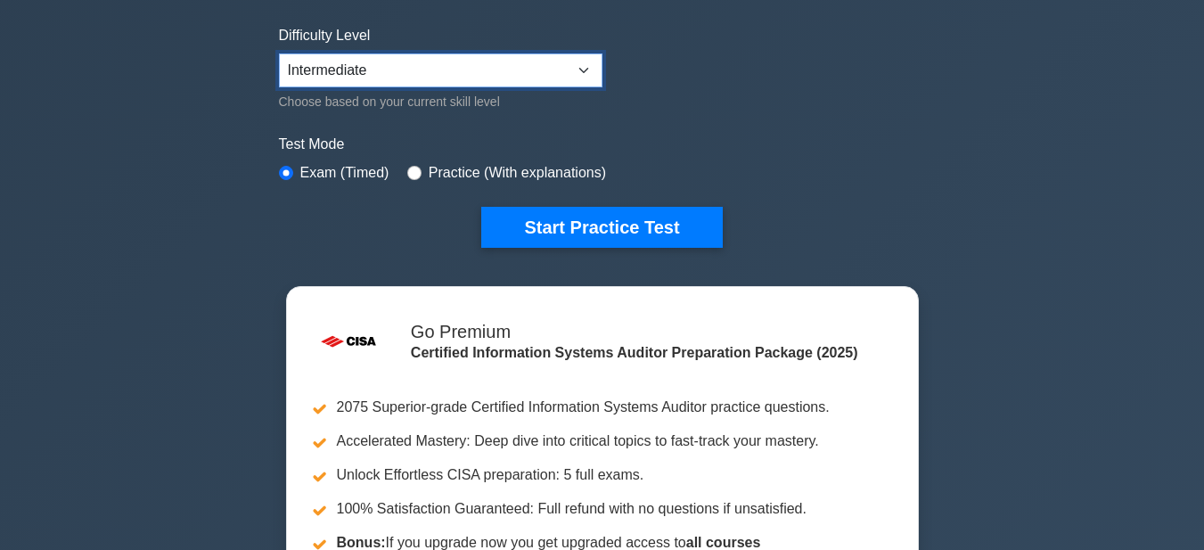
scroll to position [425, 0]
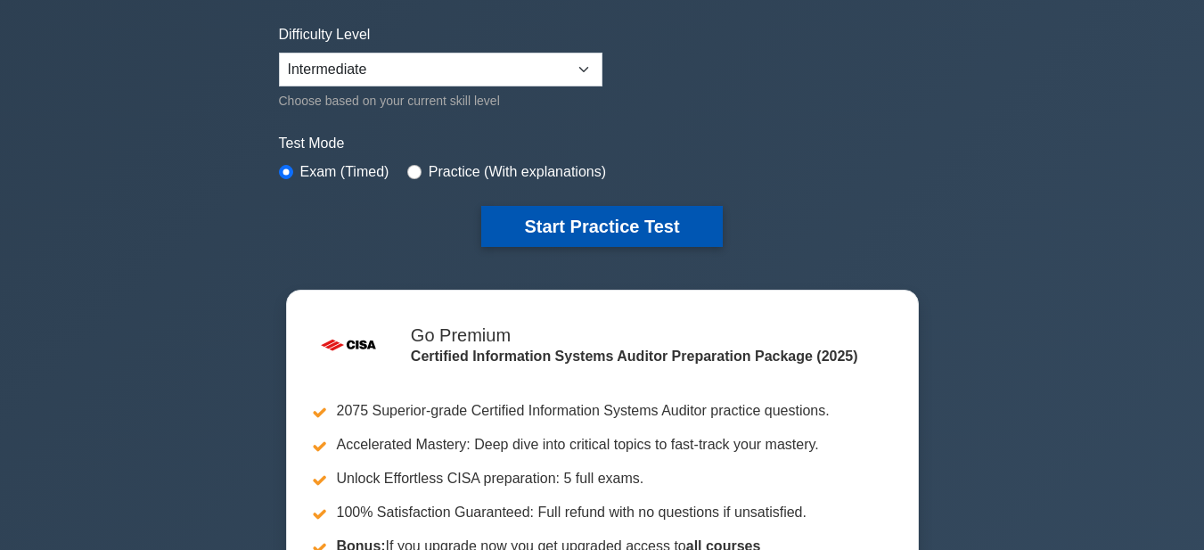
click at [562, 228] on button "Start Practice Test" at bounding box center [601, 226] width 241 height 41
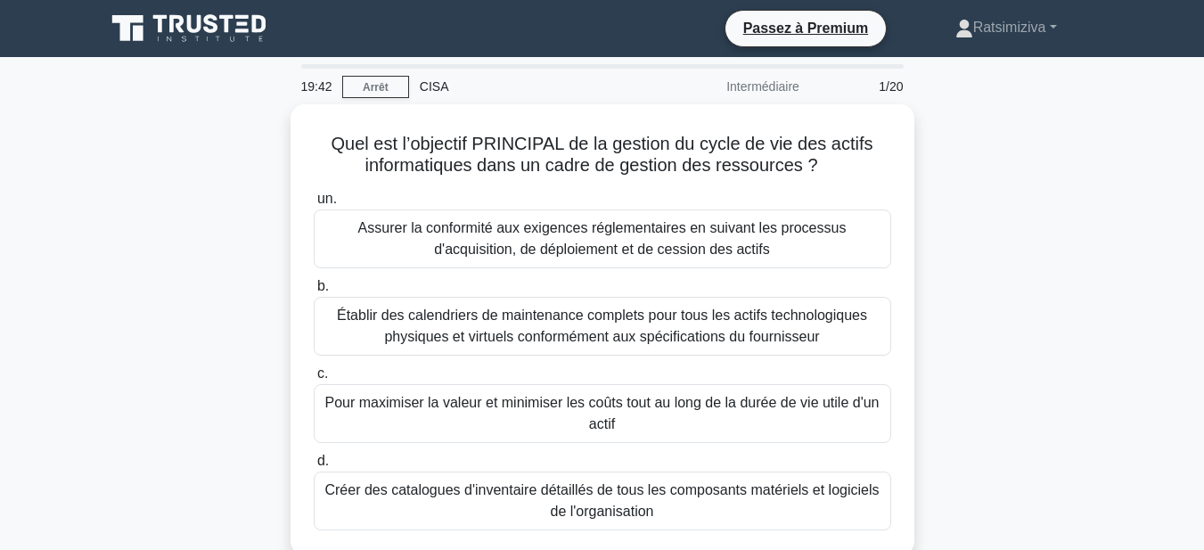
drag, startPoint x: 1089, startPoint y: 390, endPoint x: 1080, endPoint y: 385, distance: 10.0
click at [1080, 385] on div "Quel est l’objectif PRINCIPAL de la gestion du cycle de vie des actifs informat…" at bounding box center [603, 340] width 1016 height 473
click at [983, 347] on div "Quel est l’objectif PRINCIPAL de la gestion du cycle de vie des actifs informat…" at bounding box center [603, 340] width 1016 height 473
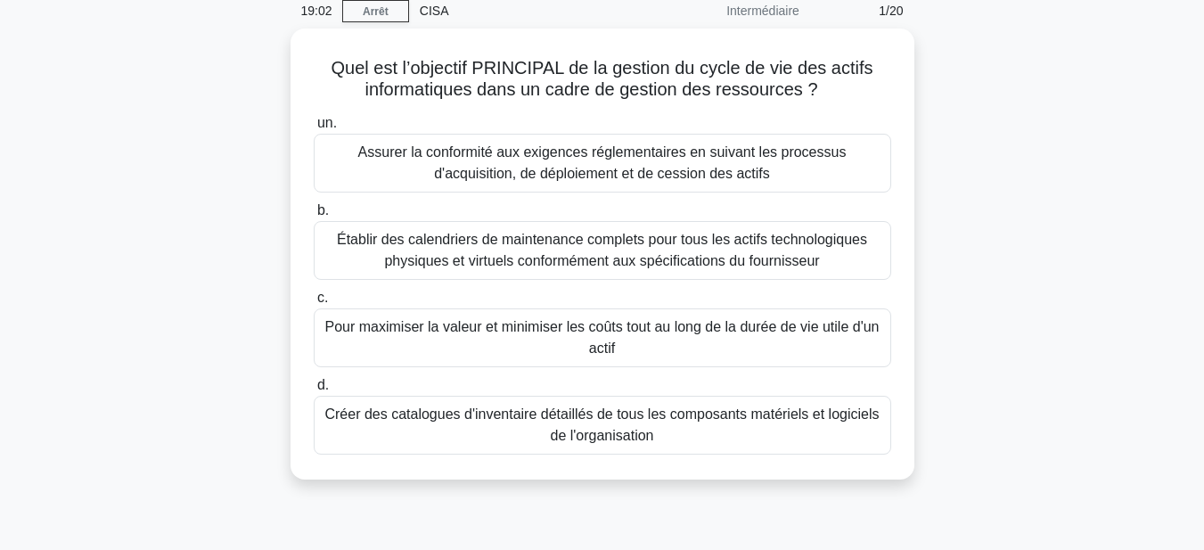
scroll to position [54, 0]
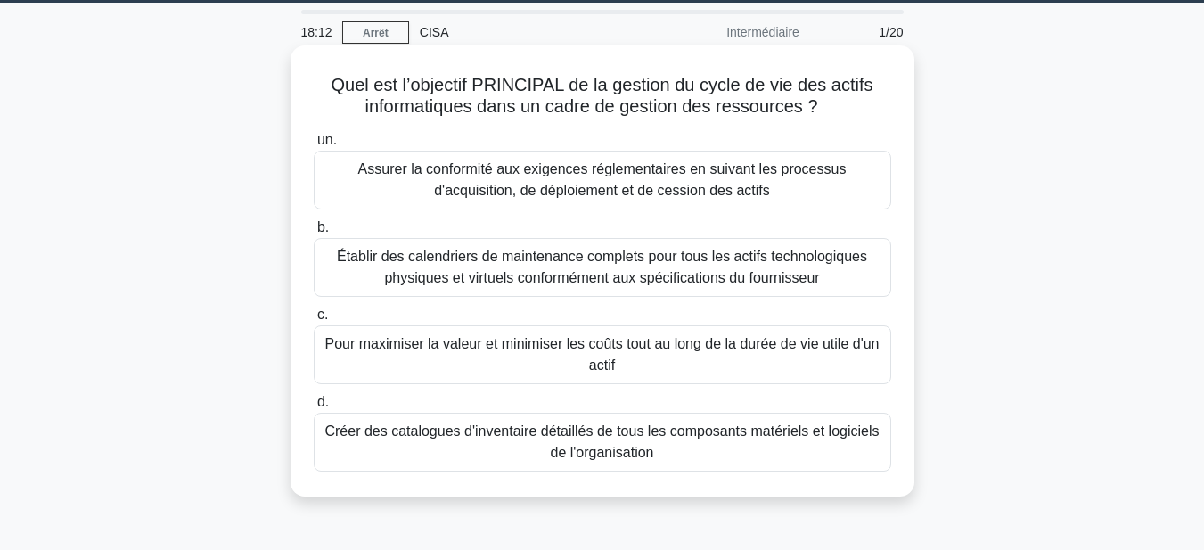
click at [399, 180] on font "Assurer la conformité aux exigences réglementaires en suivant les processus d'a…" at bounding box center [603, 180] width 562 height 43
click at [314, 146] on input "un. Assurer la conformité aux exigences réglementaires en suivant les processus…" at bounding box center [314, 141] width 0 height 12
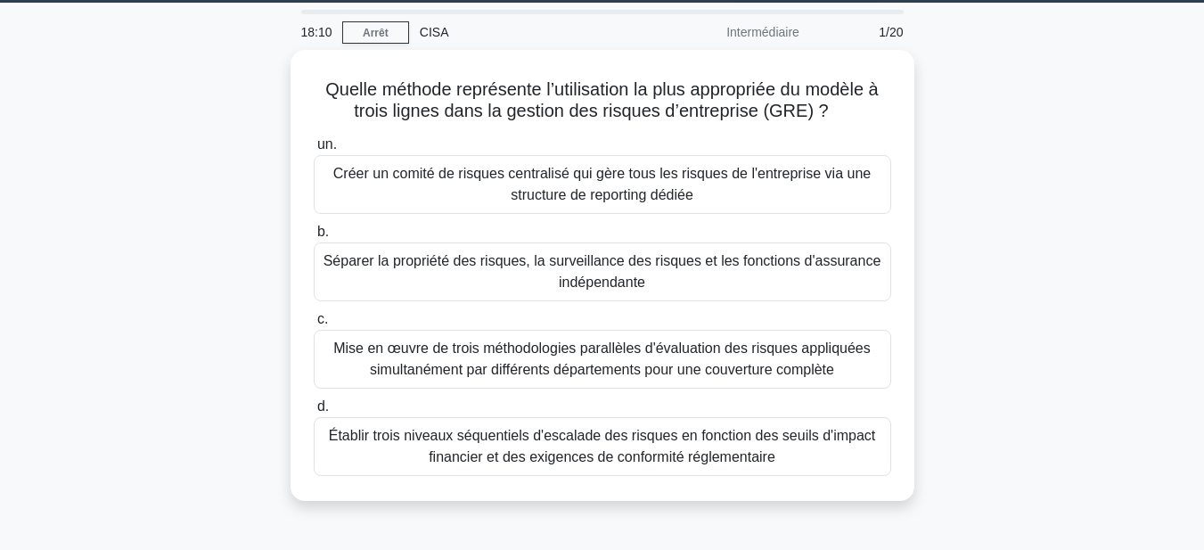
scroll to position [0, 0]
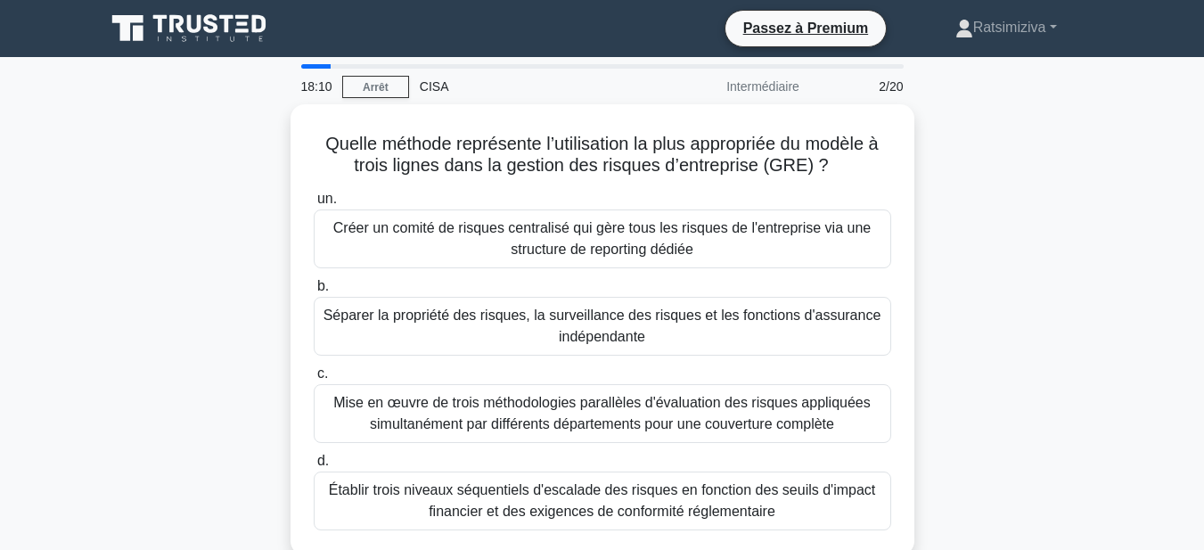
click at [171, 229] on div "Quelle méthode représente l’utilisation la plus appropriée du modèle à trois li…" at bounding box center [603, 340] width 1016 height 473
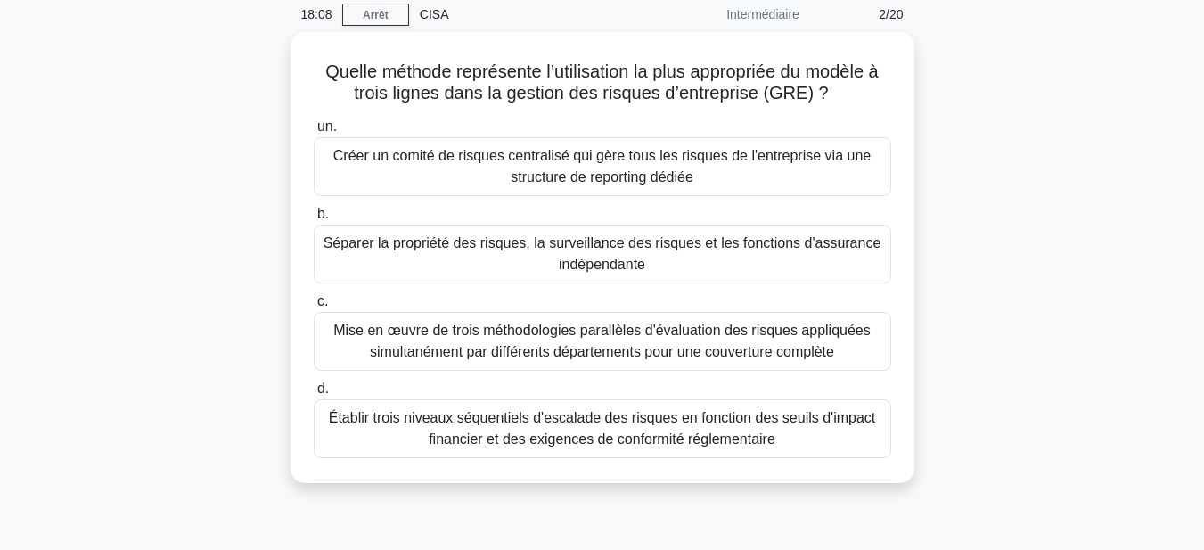
scroll to position [74, 0]
click at [213, 98] on div "Quelle méthode représente l’utilisation la plus appropriée du modèle à trois li…" at bounding box center [603, 266] width 1016 height 473
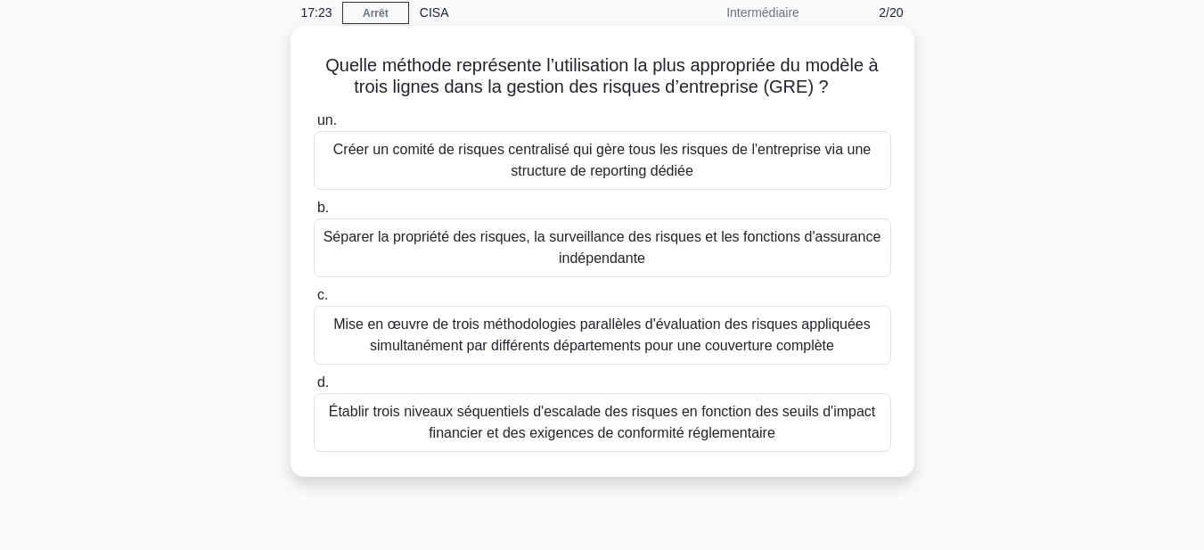
click at [473, 432] on font "Établir trois niveaux séquentiels d'escalade des risques en fonction des seuils…" at bounding box center [602, 422] width 547 height 37
click at [314, 389] on input "d. Établir trois niveaux séquentiels d'escalade des risques en fonction des seu…" at bounding box center [314, 383] width 0 height 12
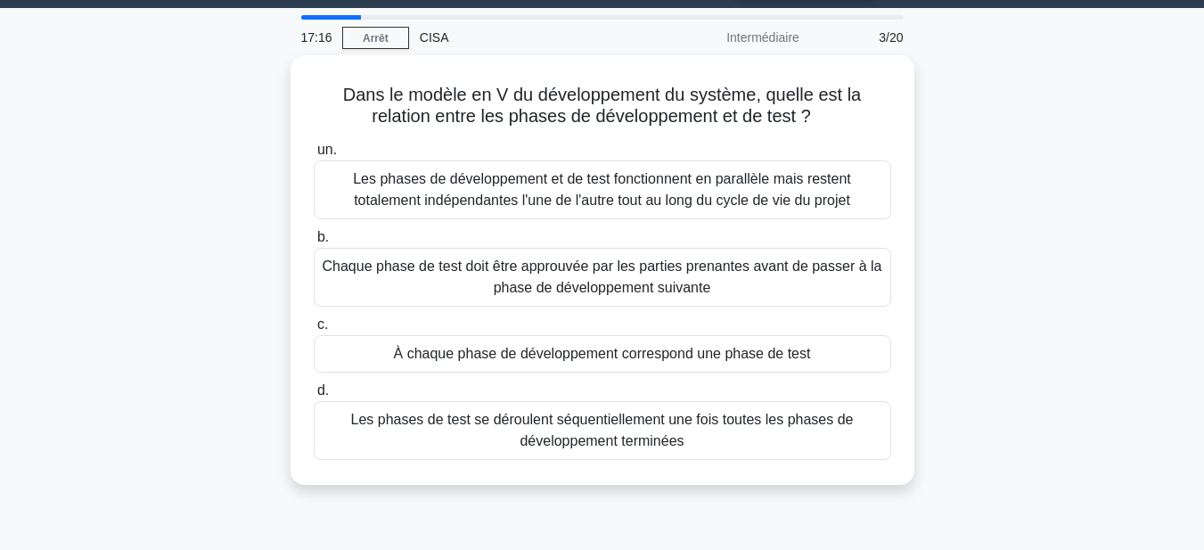
scroll to position [51, 0]
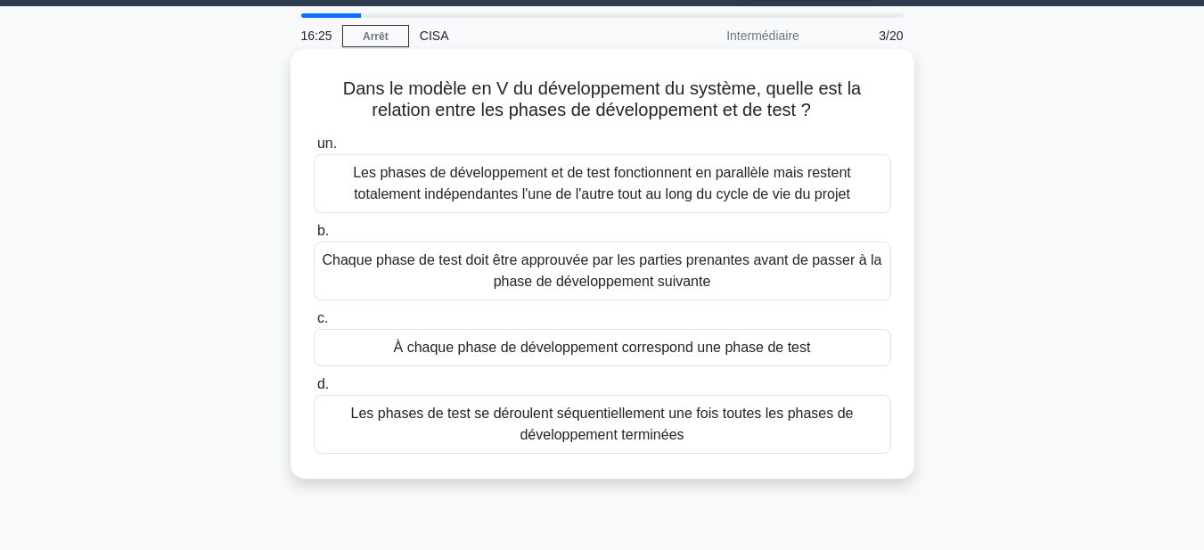
click at [598, 347] on font "À chaque phase de développement correspond une phase de test" at bounding box center [602, 347] width 417 height 15
click at [314, 325] on input "c. À chaque phase de développement correspond une phase de test" at bounding box center [314, 319] width 0 height 12
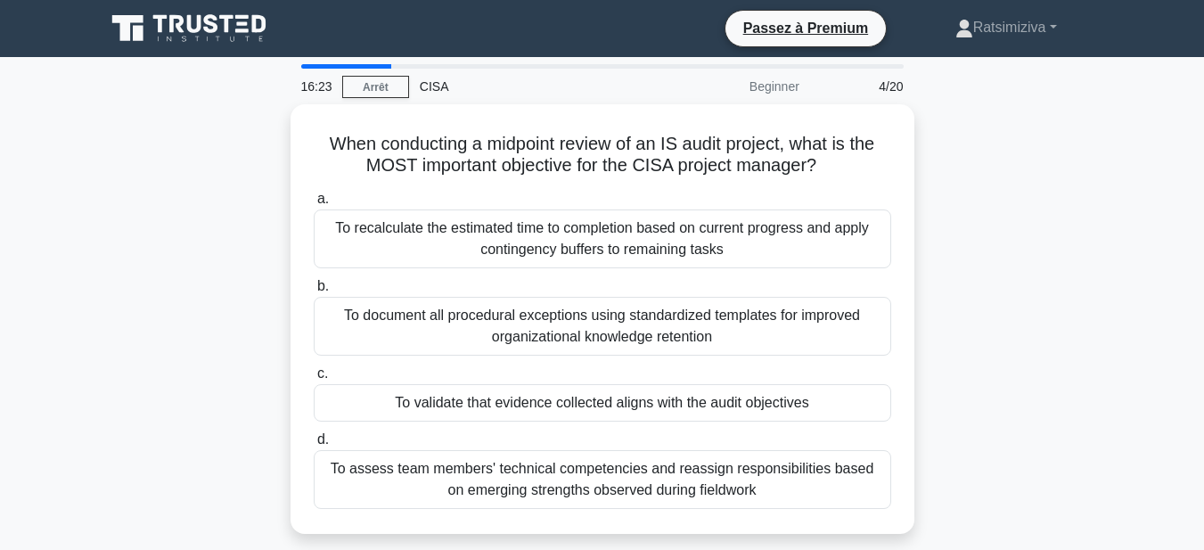
scroll to position [63, 0]
drag, startPoint x: 139, startPoint y: 213, endPoint x: 73, endPoint y: 157, distance: 86.6
click at [73, 157] on main "16:19 [GEOGRAPHIC_DATA] CISA Beginner 4/20 When conducting a midpoint review of…" at bounding box center [602, 510] width 1204 height 906
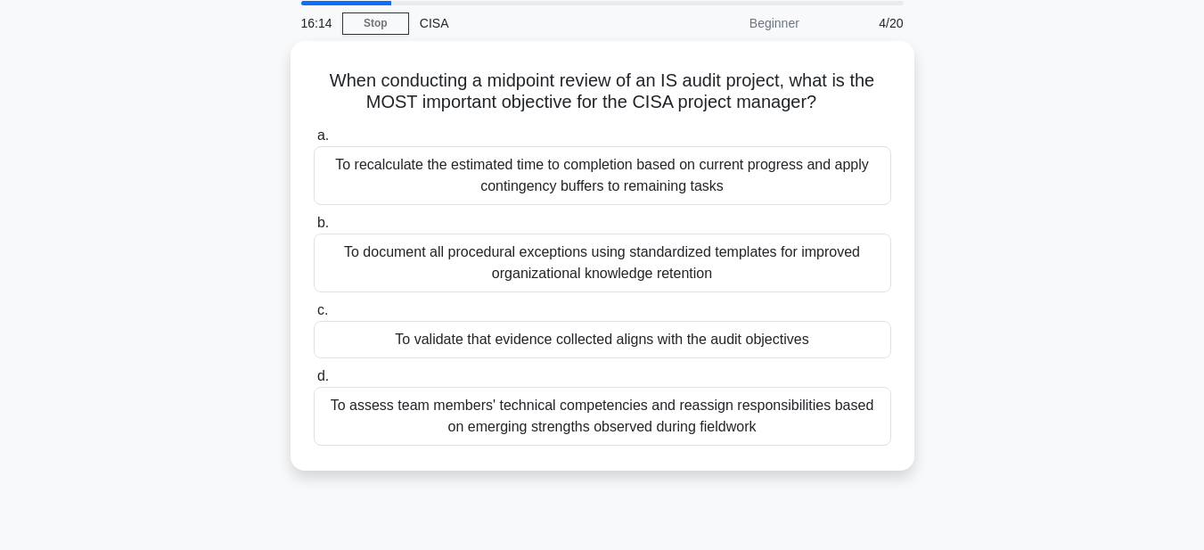
click at [1032, 226] on div "When conducting a midpoint review of an IS audit project, what is the MOST impo…" at bounding box center [603, 266] width 1016 height 451
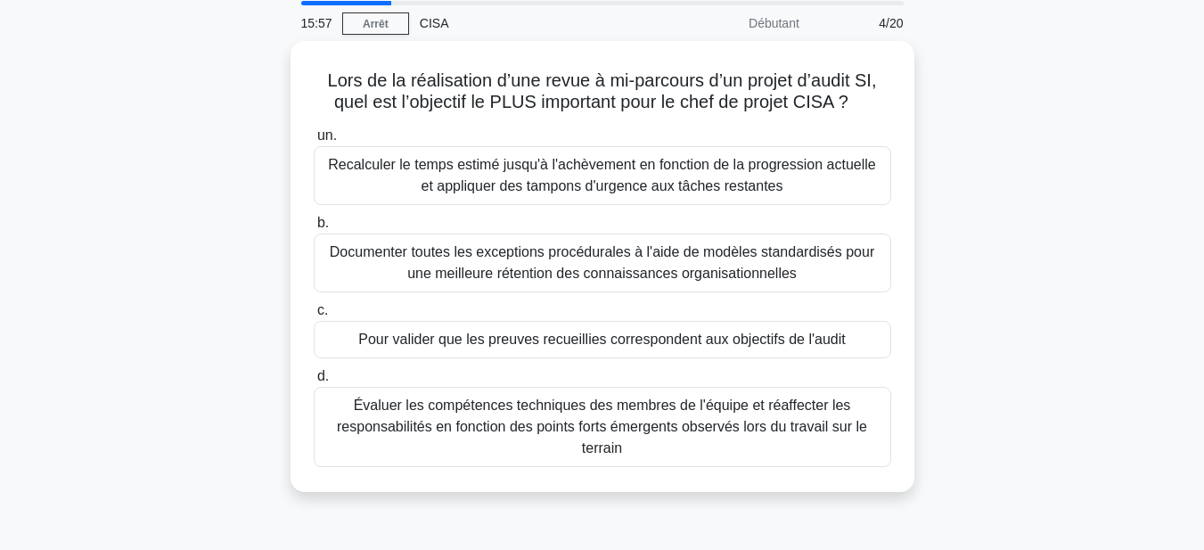
click at [1010, 148] on div "Lors de la réalisation d’une revue à mi-parcours d’un projet d’audit SI, quel e…" at bounding box center [603, 277] width 1016 height 473
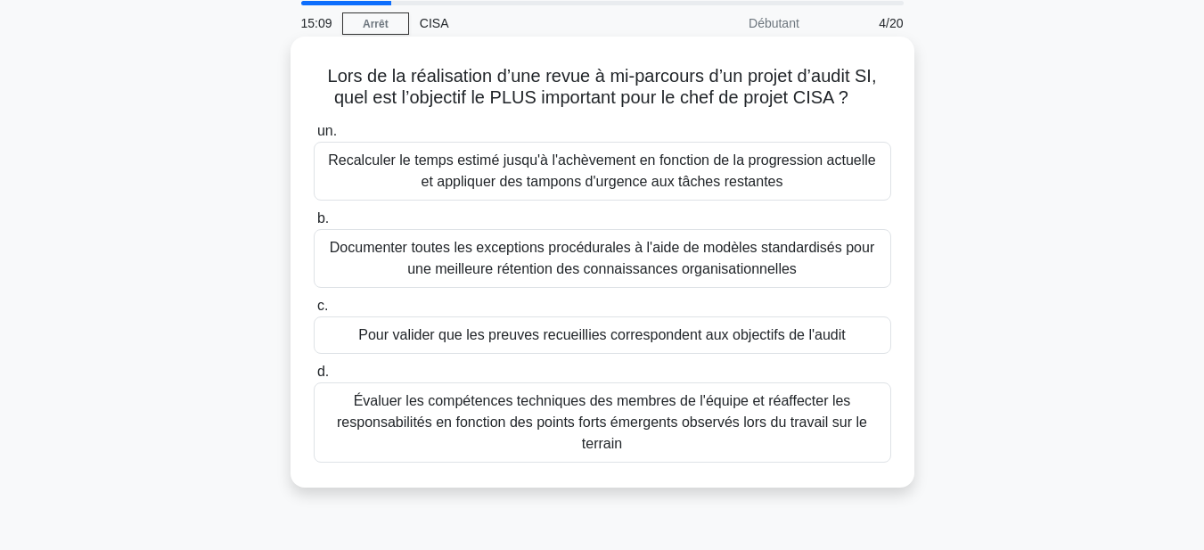
click at [530, 340] on font "Pour valider que les preuves recueillies correspondent aux objectifs de l'audit" at bounding box center [601, 334] width 487 height 15
click at [314, 312] on input "c. Pour valider que les preuves recueillies correspondent aux objectifs de l'au…" at bounding box center [314, 306] width 0 height 12
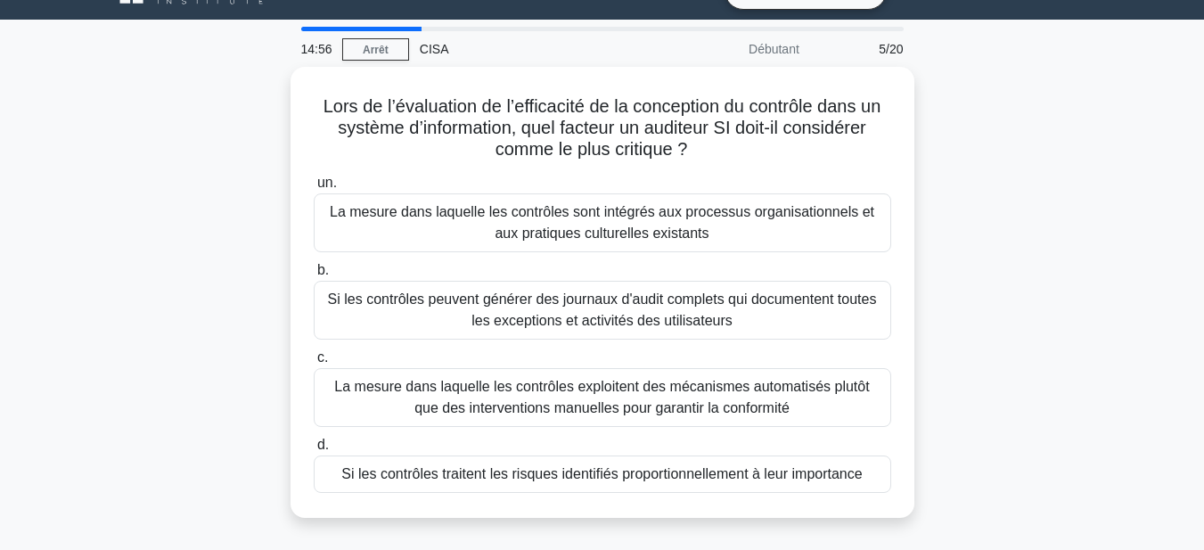
scroll to position [38, 0]
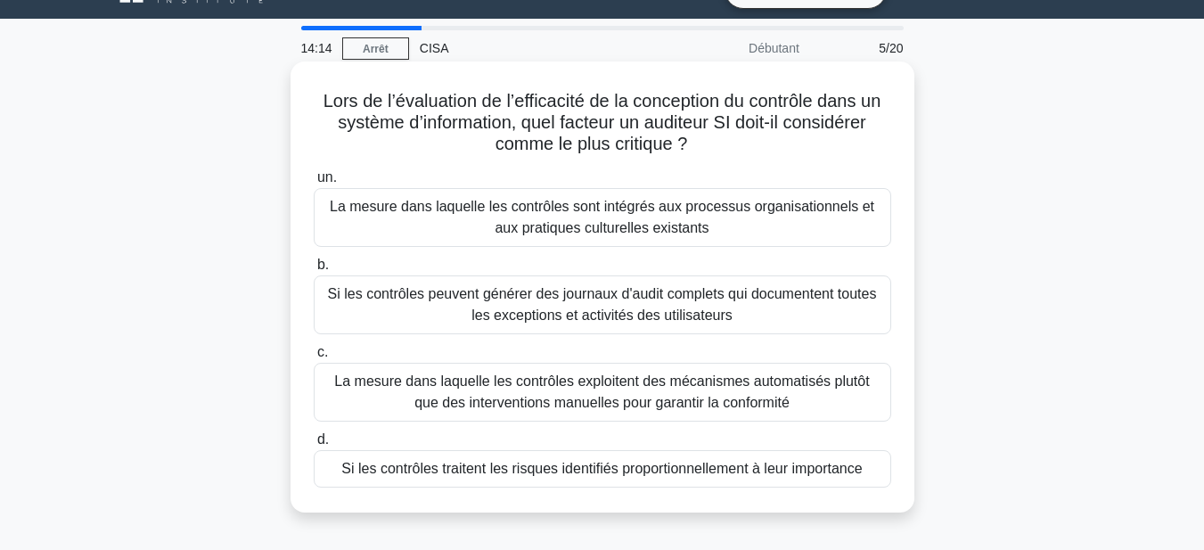
click at [391, 312] on font "Si les contrôles peuvent générer des journaux d'audit complets qui documentent …" at bounding box center [603, 305] width 562 height 43
click at [314, 271] on input "b. Si les contrôles peuvent générer des journaux d'audit complets qui documente…" at bounding box center [314, 265] width 0 height 12
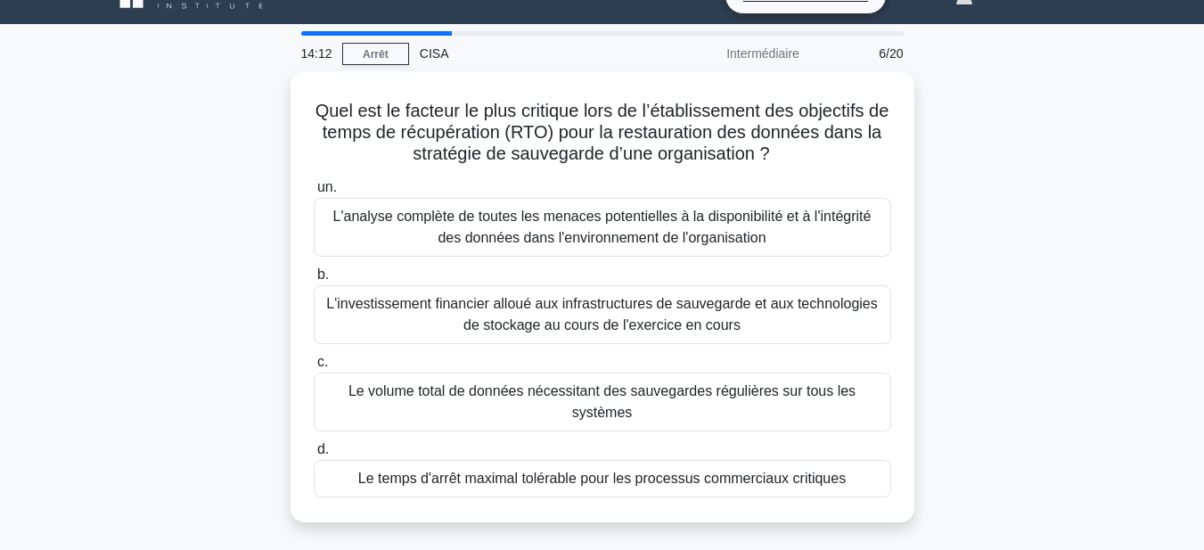
scroll to position [37, 0]
